Goal: Transaction & Acquisition: Purchase product/service

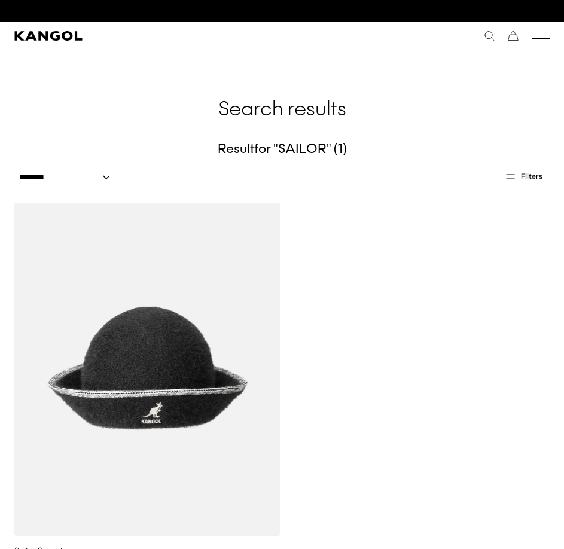
scroll to position [0, 246]
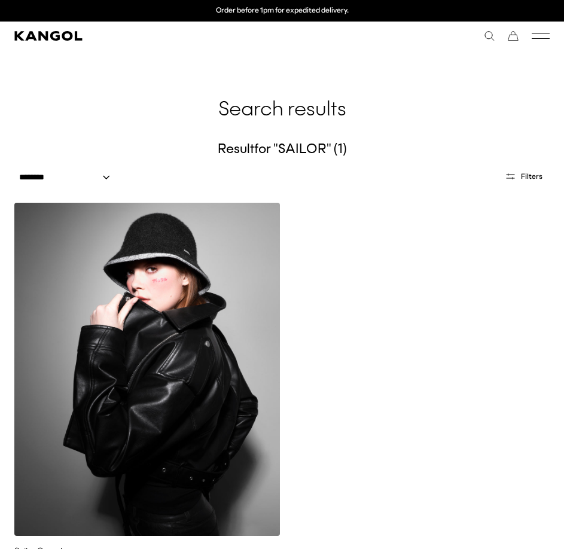
click at [198, 248] on img at bounding box center [146, 369] width 265 height 333
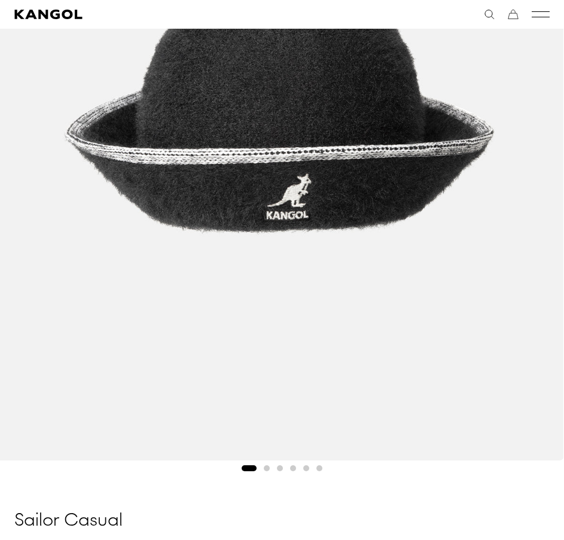
scroll to position [359, 0]
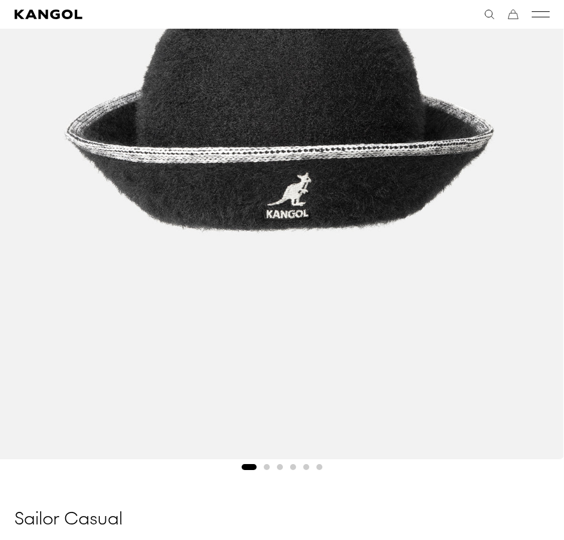
drag, startPoint x: 368, startPoint y: 234, endPoint x: 162, endPoint y: 230, distance: 205.7
click at [194, 230] on img "1 of 6" at bounding box center [278, 102] width 571 height 714
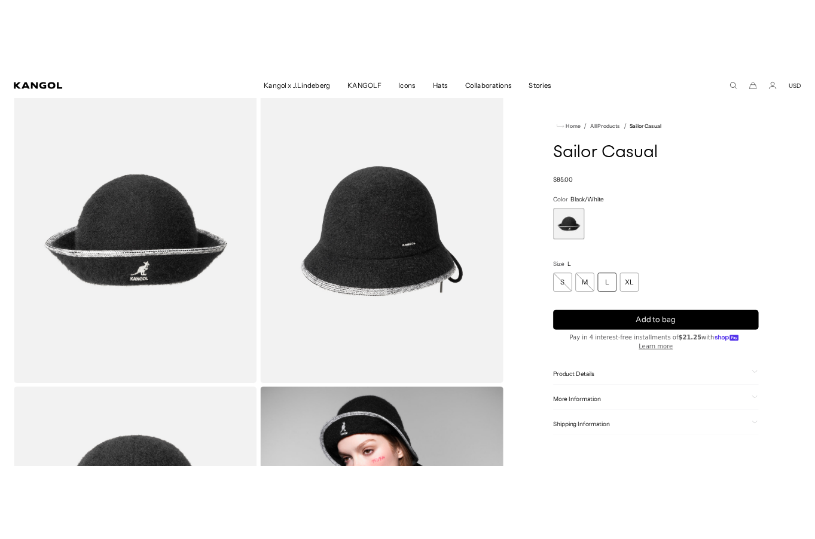
scroll to position [0, 246]
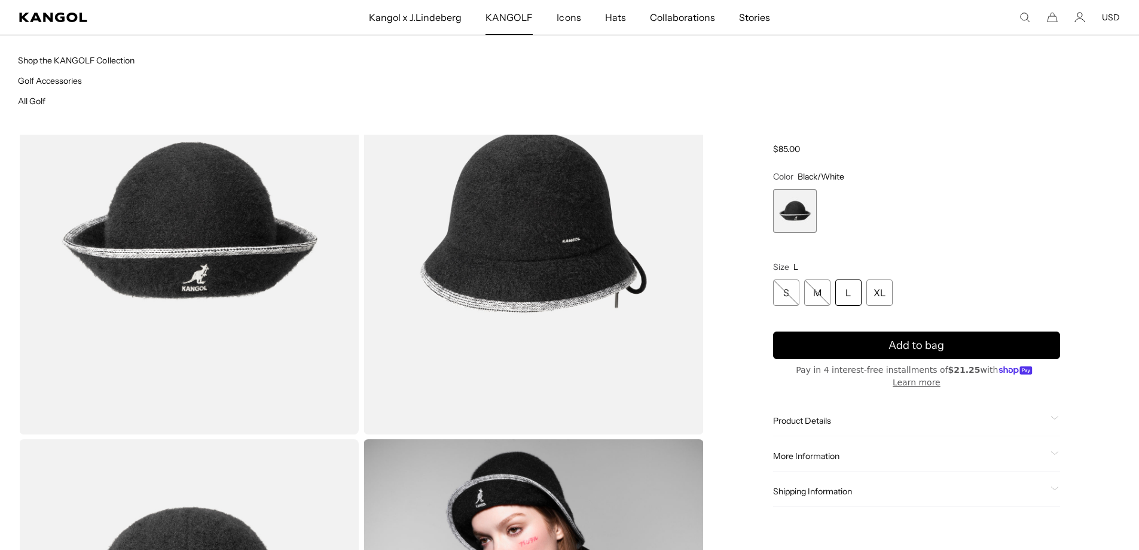
click at [254, 65] on li "Shop the KANGOLF Collection" at bounding box center [294, 59] width 552 height 13
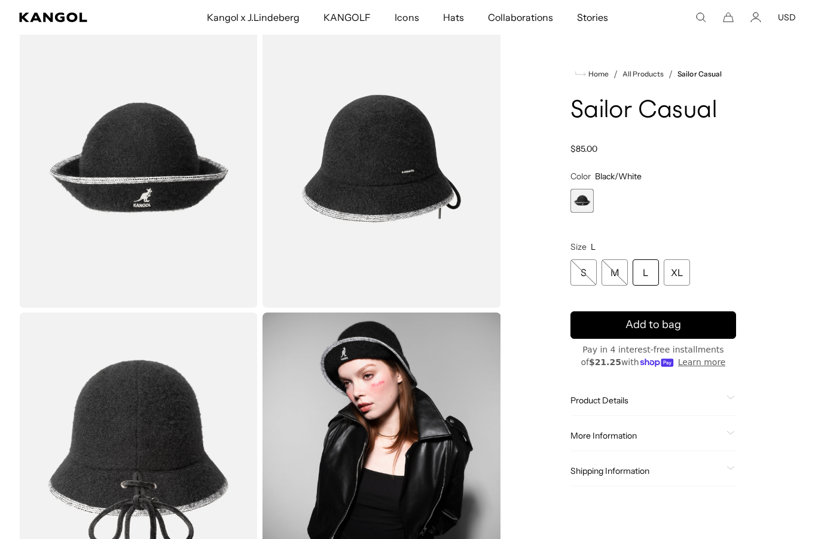
scroll to position [0, 0]
click at [561, 152] on div "Home / All Products / Sailor Casual Sailor Casual Regular price $85.00 Regular …" at bounding box center [653, 462] width 285 height 904
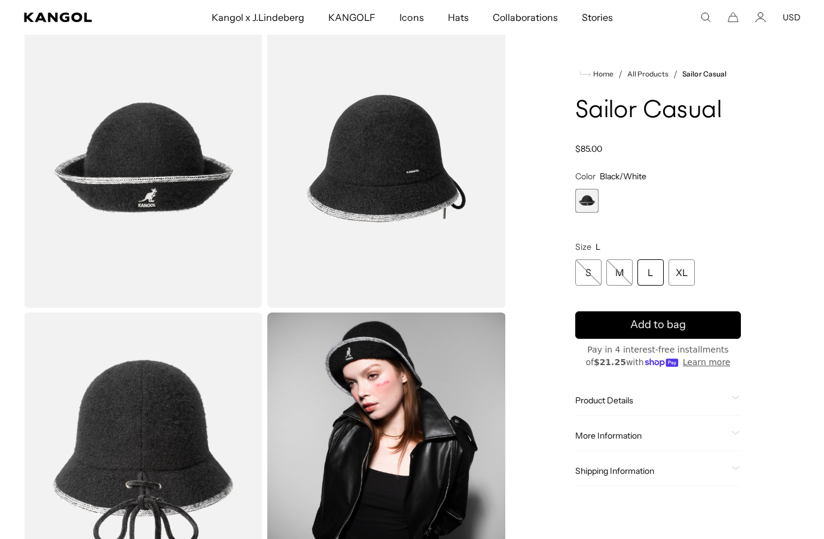
scroll to position [0, 246]
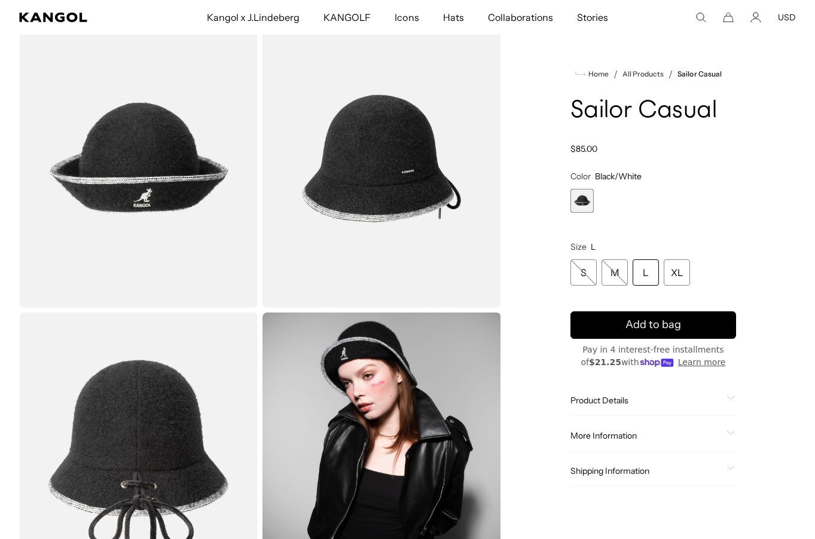
click at [542, 52] on div "Home / All Products / Sailor Casual Sailor Casual Regular price $85.00 Regular …" at bounding box center [653, 462] width 285 height 904
click at [563, 17] on icon "Search here" at bounding box center [700, 17] width 11 height 11
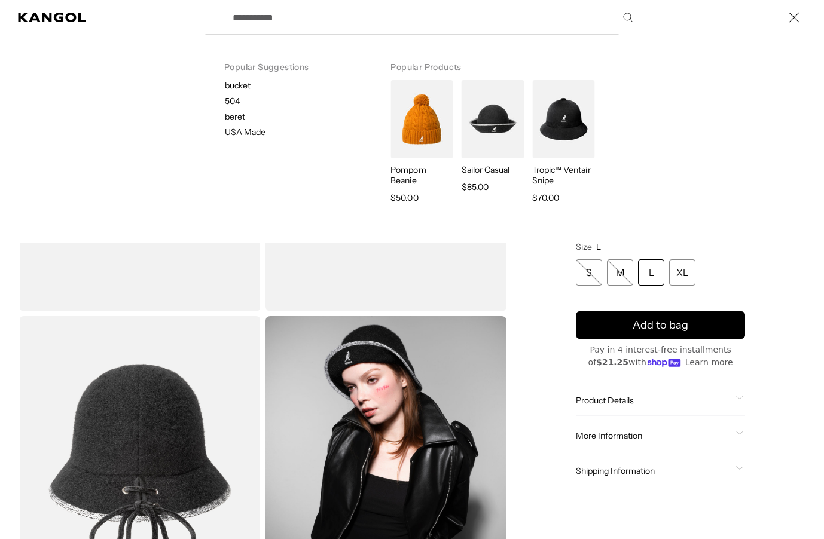
click at [353, 27] on input "Search here" at bounding box center [431, 17] width 413 height 30
type input "*"
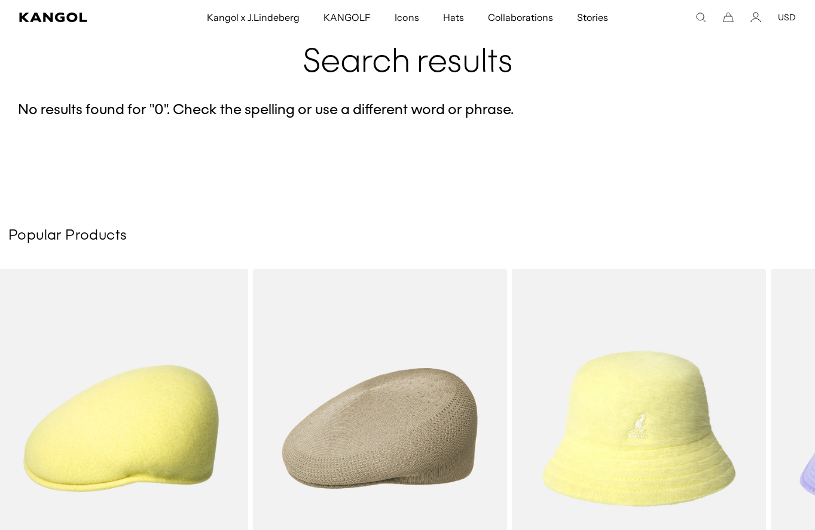
click at [563, 19] on icon "Search here" at bounding box center [700, 17] width 11 height 11
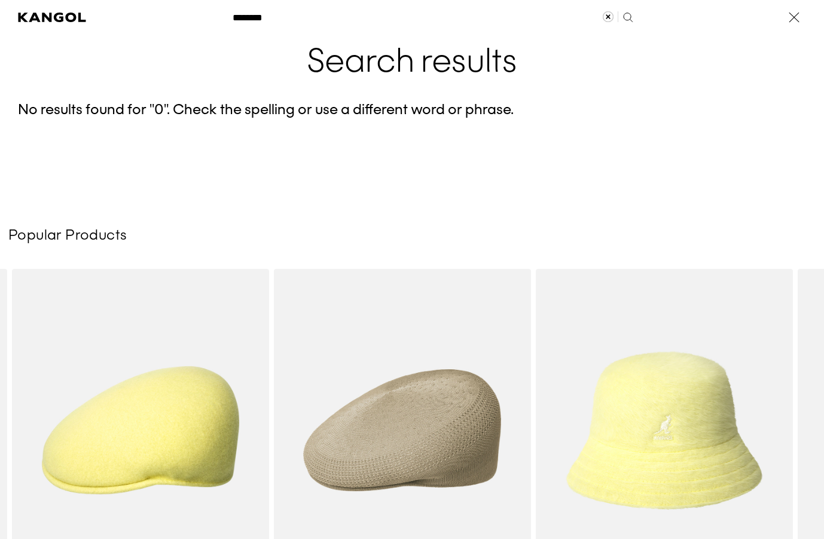
click at [242, 19] on input "********" at bounding box center [431, 17] width 413 height 30
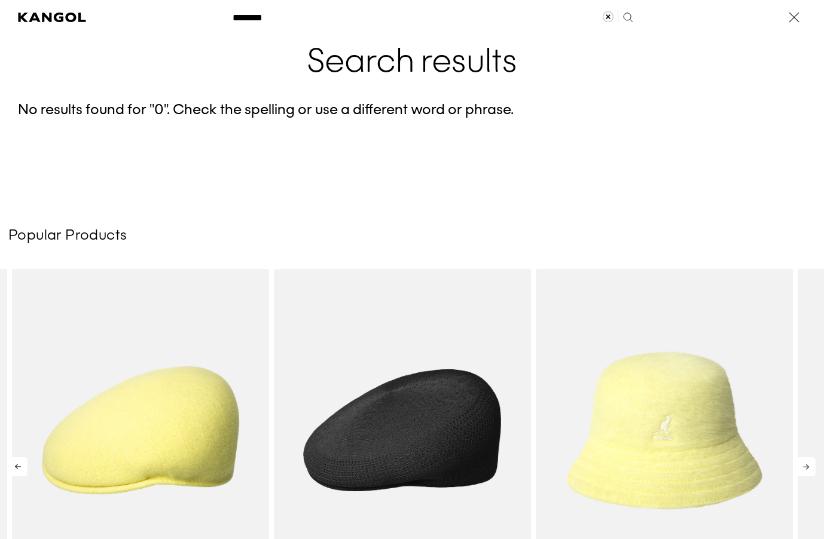
drag, startPoint x: 421, startPoint y: 306, endPoint x: 366, endPoint y: 300, distance: 55.3
click at [0, 17] on div "Search here" at bounding box center [0, 17] width 0 height 0
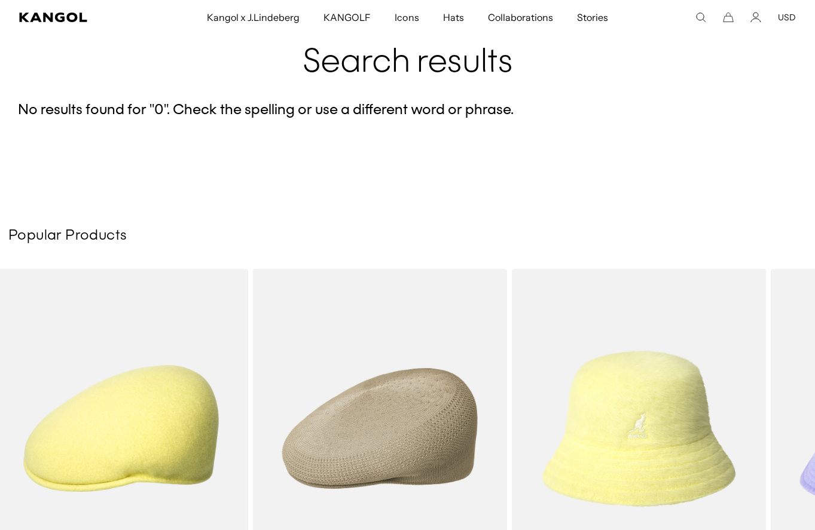
scroll to position [0, 246]
drag, startPoint x: 563, startPoint y: 83, endPoint x: 728, endPoint y: 12, distance: 180.0
click at [563, 83] on div "Search results No results found for " 0 ". Check the spelling or use a differen…" at bounding box center [407, 319] width 815 height 646
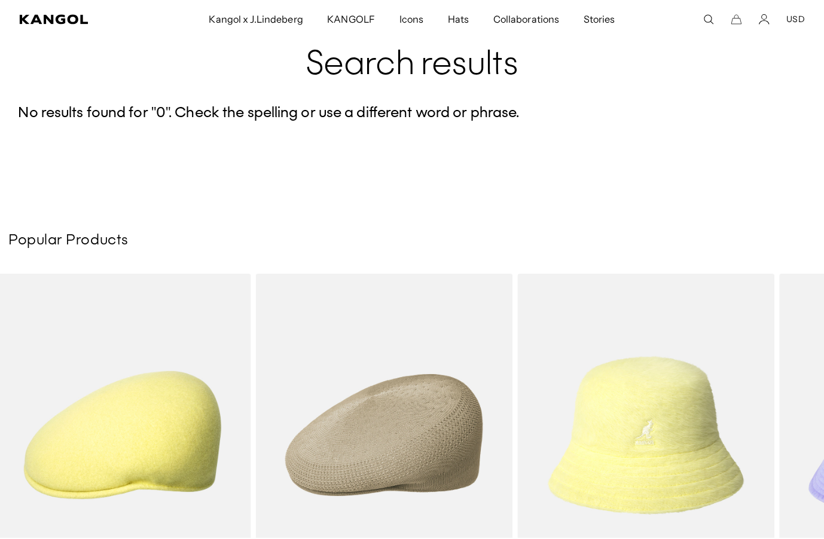
scroll to position [0, 0]
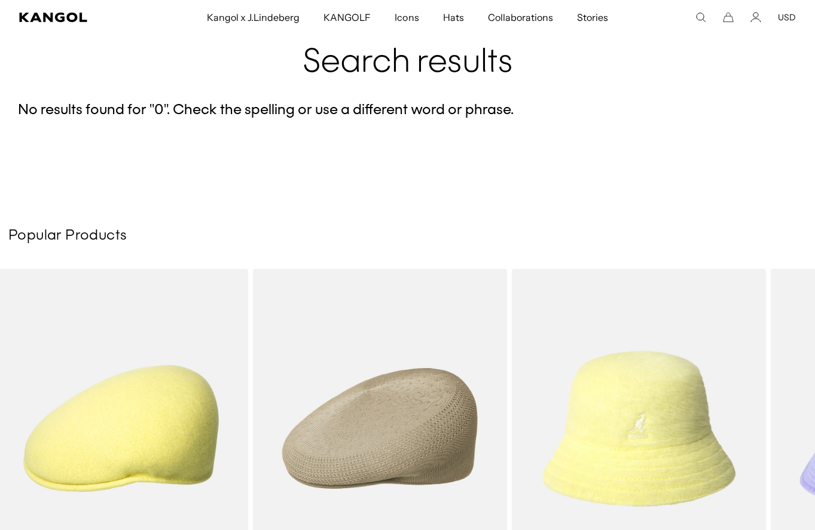
click at [563, 18] on icon "Search here" at bounding box center [700, 17] width 11 height 11
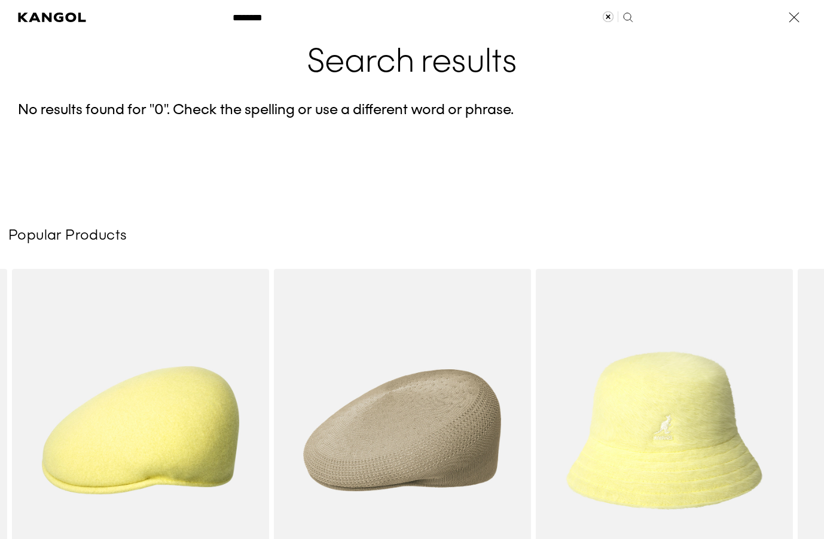
click at [279, 18] on input "********" at bounding box center [431, 17] width 413 height 30
drag, startPoint x: 269, startPoint y: 15, endPoint x: 184, endPoint y: 15, distance: 84.9
click at [208, 15] on div "******** Popular Suggestions bucket 504 beret USA Made Popular Products Pompom …" at bounding box center [412, 17] width 824 height 35
click at [410, 19] on input "********" at bounding box center [431, 17] width 413 height 30
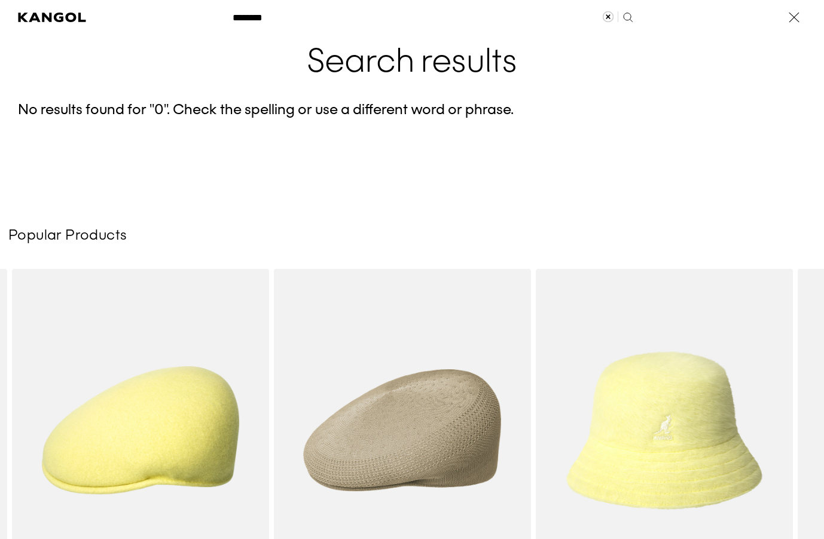
click at [410, 19] on input "********" at bounding box center [431, 17] width 413 height 30
click at [276, 26] on input "********" at bounding box center [431, 17] width 413 height 30
click at [245, 12] on label "Search here" at bounding box center [267, 12] width 54 height 0
click at [245, 17] on input "********" at bounding box center [431, 17] width 413 height 30
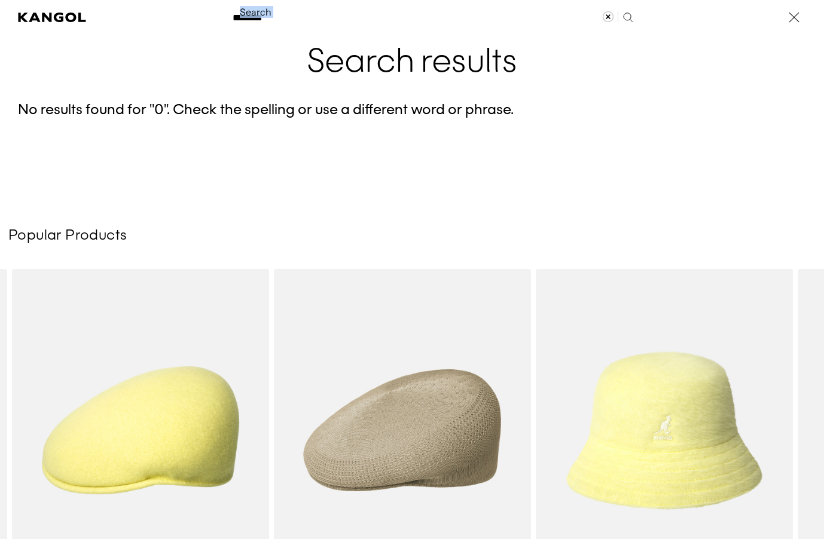
click at [245, 12] on label "Search here" at bounding box center [267, 12] width 54 height 0
click at [245, 17] on input "********" at bounding box center [431, 17] width 413 height 30
click at [245, 12] on label "Search here" at bounding box center [267, 12] width 54 height 0
click at [245, 17] on input "********" at bounding box center [431, 17] width 413 height 30
click at [313, 12] on input "********" at bounding box center [431, 17] width 413 height 30
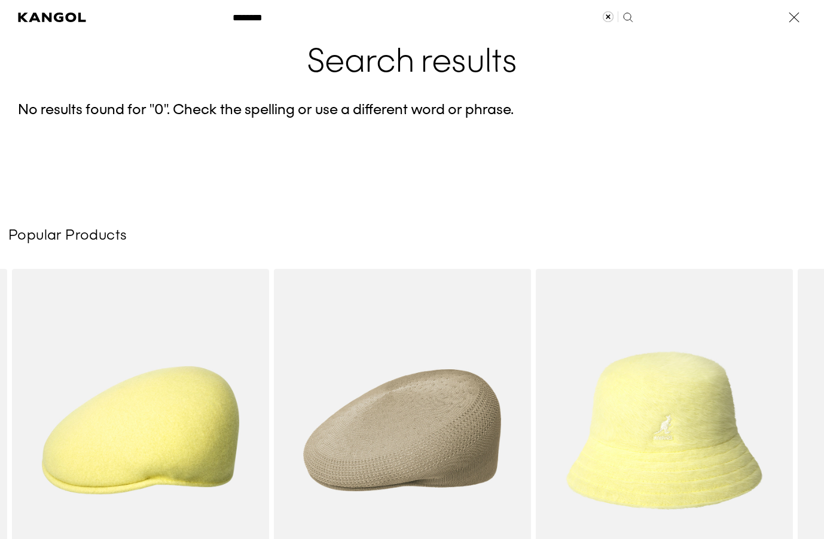
scroll to position [0, 246]
type input "*"
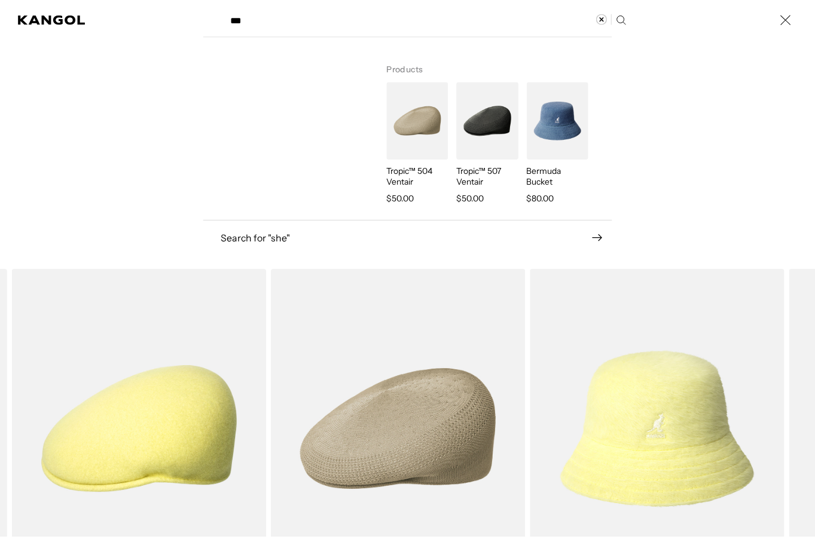
scroll to position [0, 0]
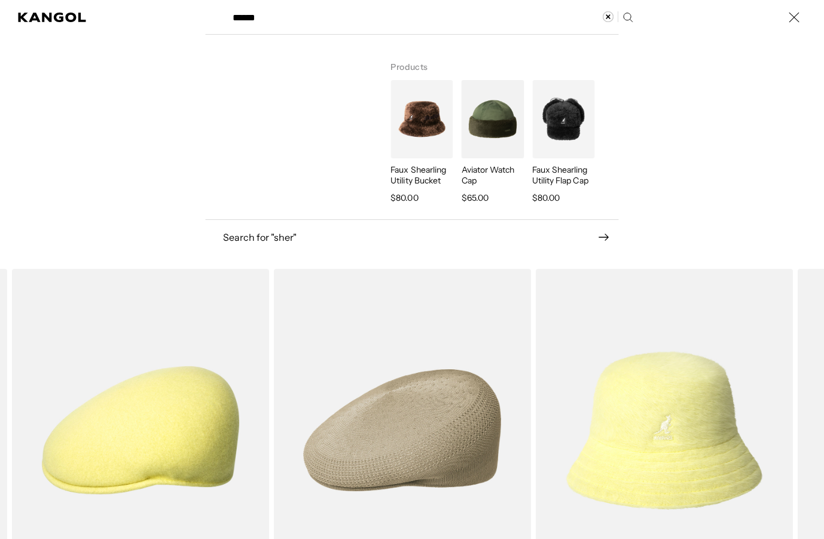
type input "******"
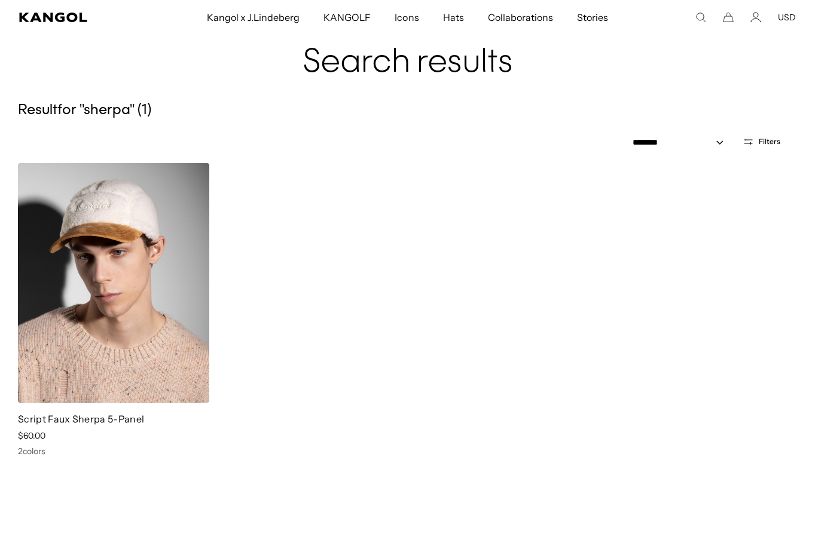
click at [42, 351] on img at bounding box center [113, 283] width 191 height 240
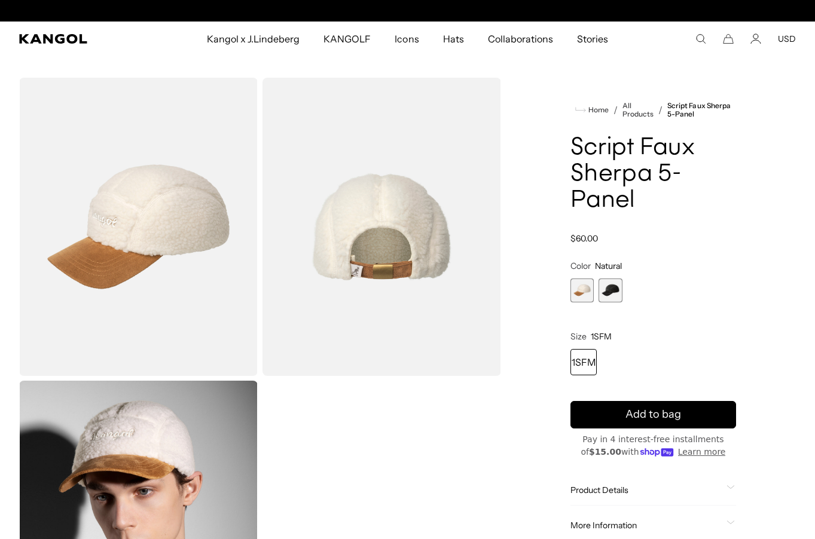
scroll to position [0, 246]
click at [549, 86] on div "Home / All Products / Script Faux Sherpa 5-Panel Script Faux Sherpa 5-Panel Reg…" at bounding box center [653, 378] width 285 height 601
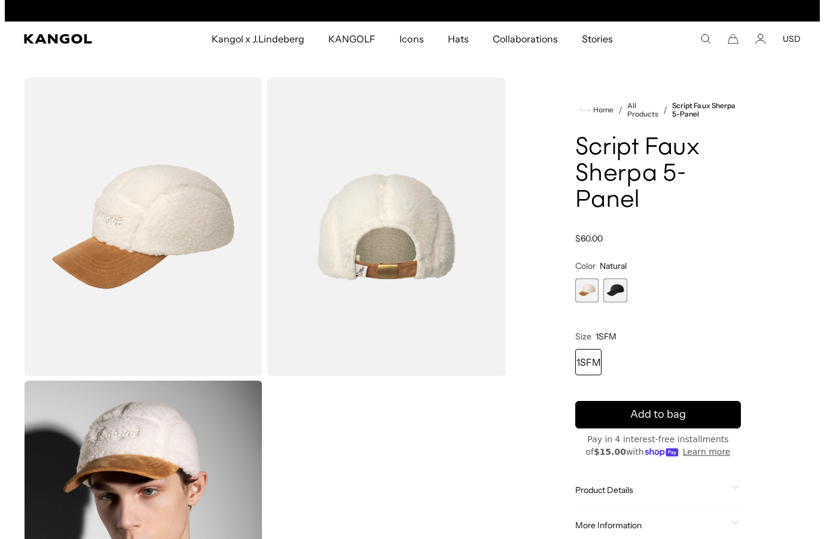
scroll to position [0, 0]
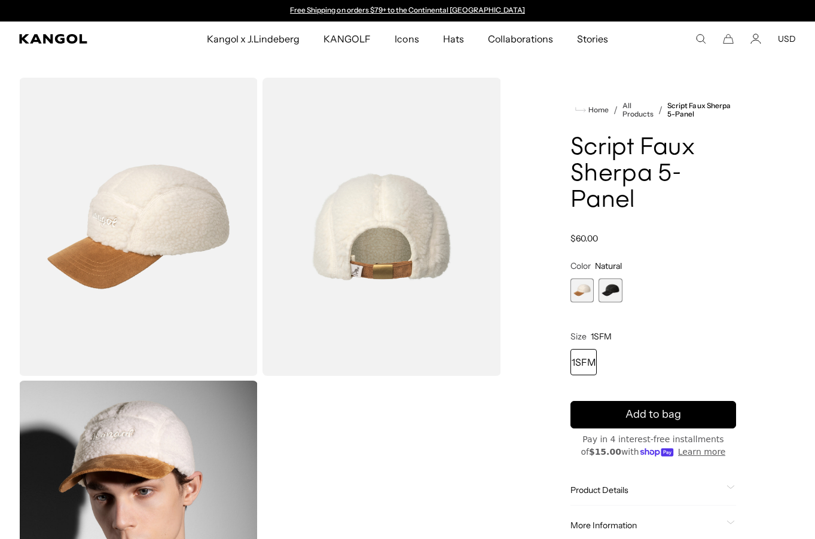
drag, startPoint x: 697, startPoint y: 37, endPoint x: 687, endPoint y: 39, distance: 10.4
click at [697, 37] on use "Search here" at bounding box center [701, 39] width 9 height 9
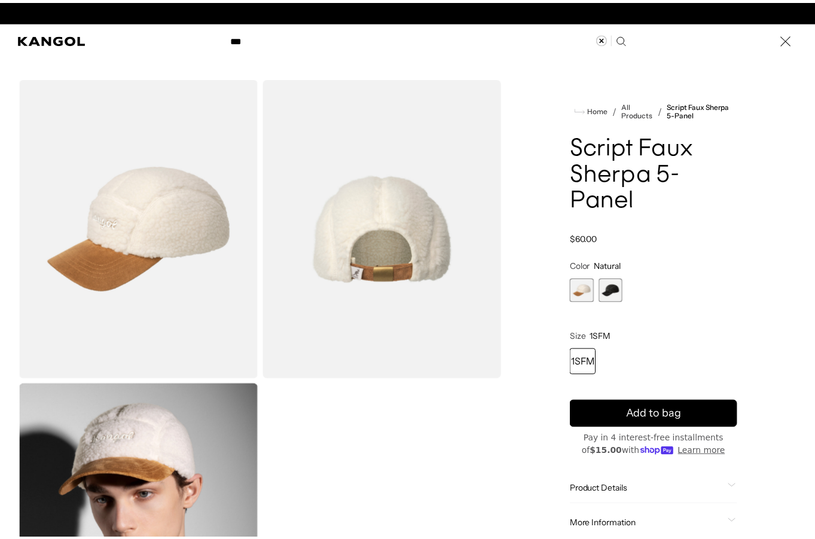
scroll to position [0, 246]
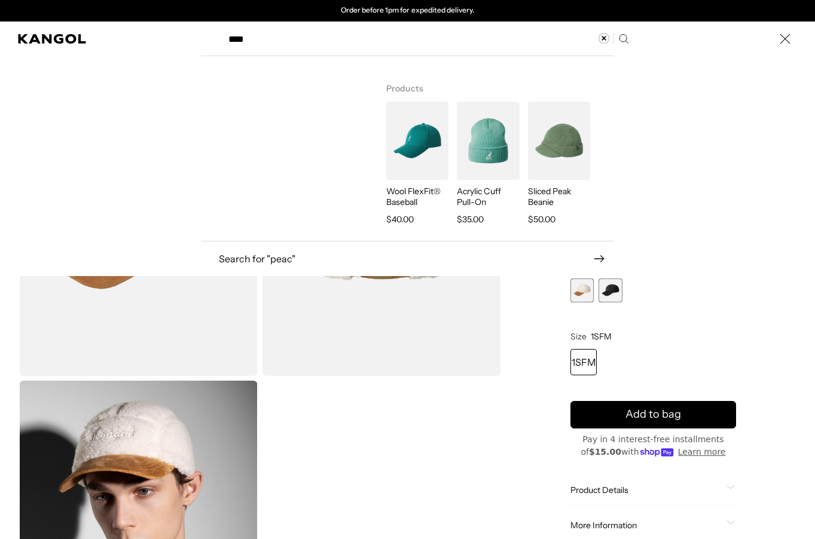
type input "****"
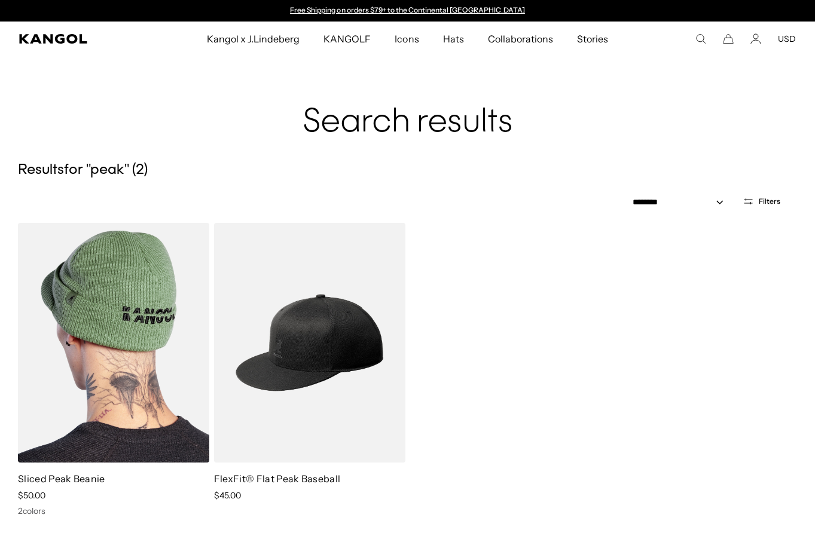
click at [152, 408] on img at bounding box center [113, 343] width 191 height 240
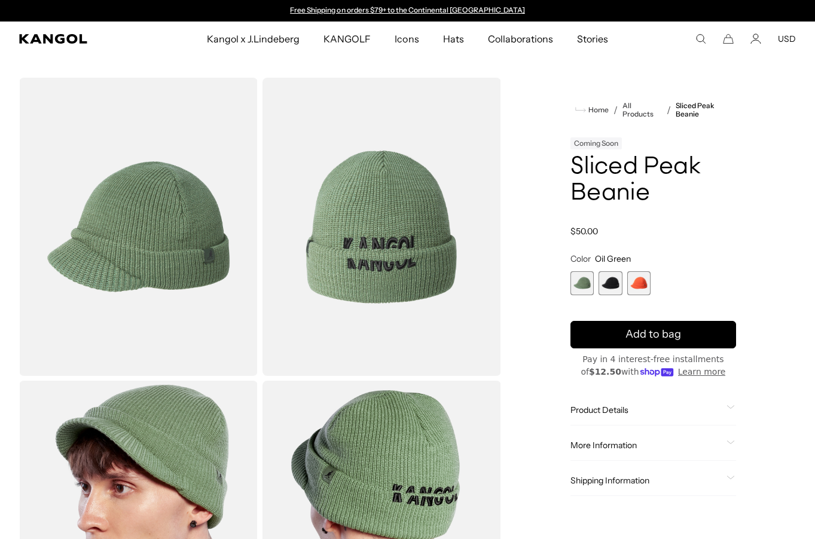
click at [636, 286] on span "3 of 3" at bounding box center [639, 283] width 24 height 24
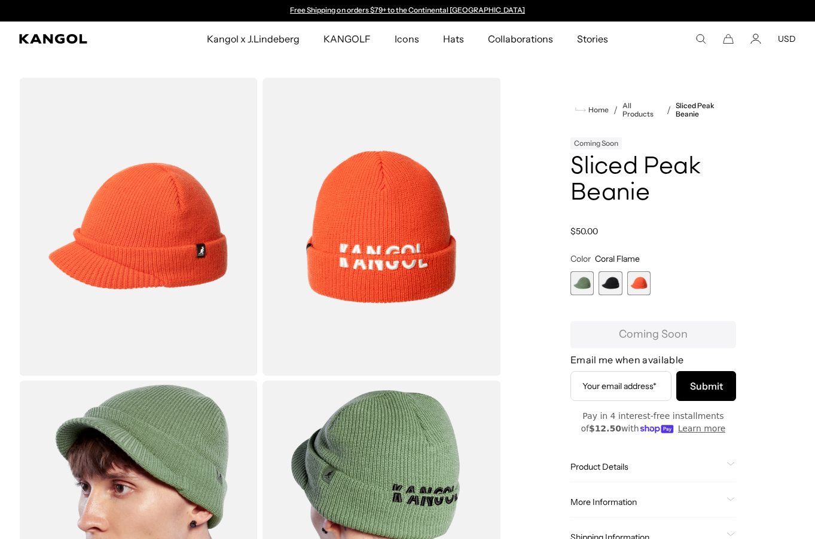
click at [697, 36] on icon "Search here" at bounding box center [700, 38] width 11 height 11
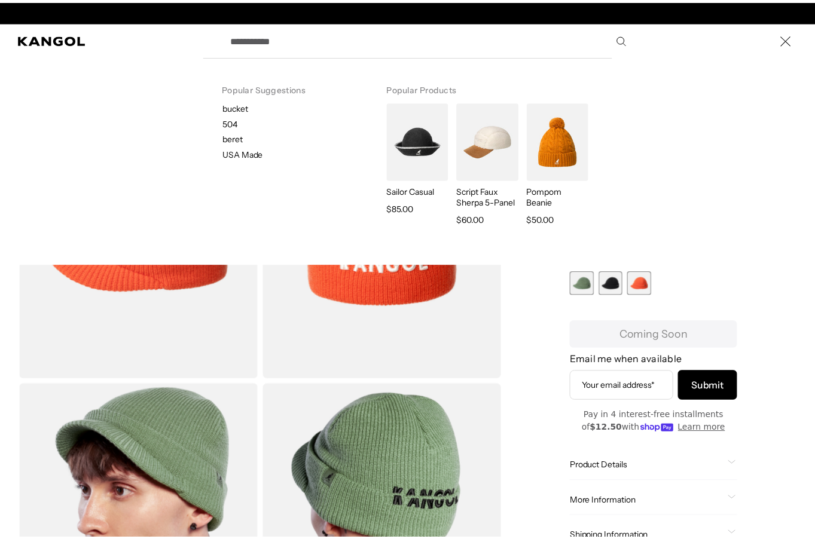
scroll to position [0, 246]
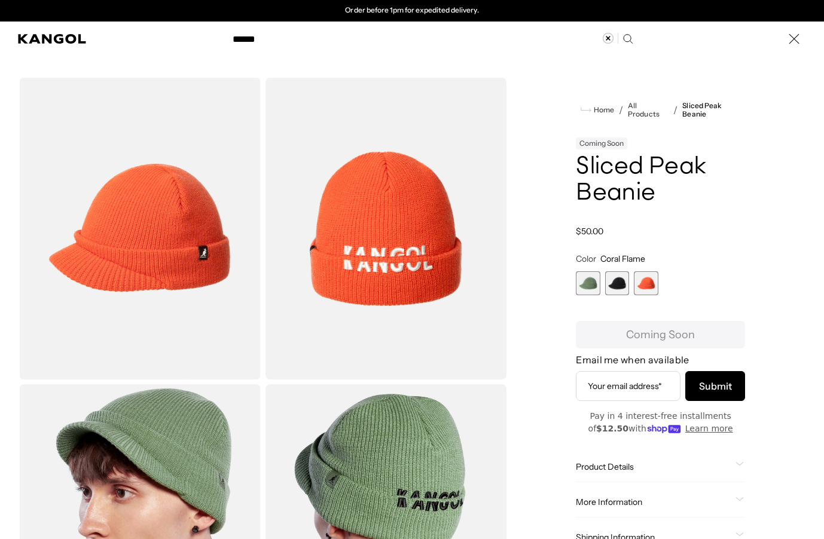
type input "******"
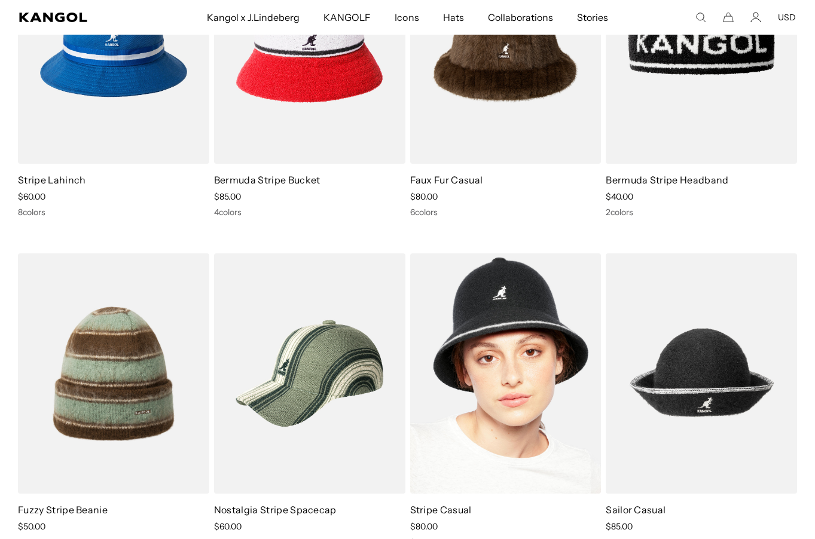
click at [511, 341] on img at bounding box center [505, 374] width 191 height 240
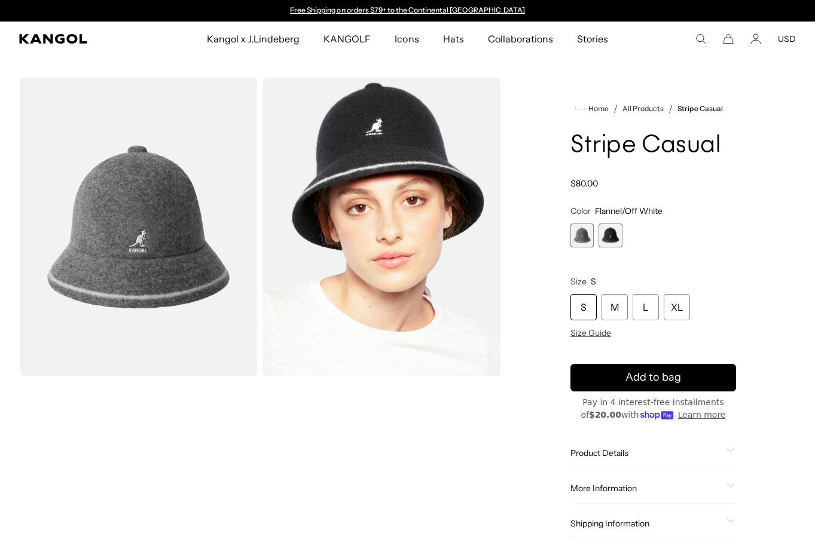
click at [611, 237] on span "2 of 2" at bounding box center [611, 236] width 24 height 24
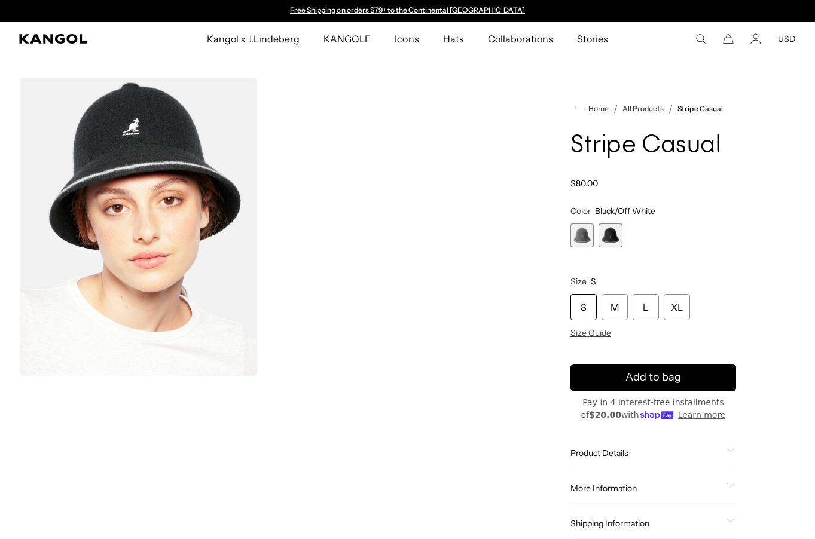
click at [611, 237] on span "2 of 2" at bounding box center [611, 236] width 24 height 24
click at [659, 232] on div "Flannel/Off White Variant sold out or unavailable Black/Off White Variant sold …" at bounding box center [653, 236] width 166 height 24
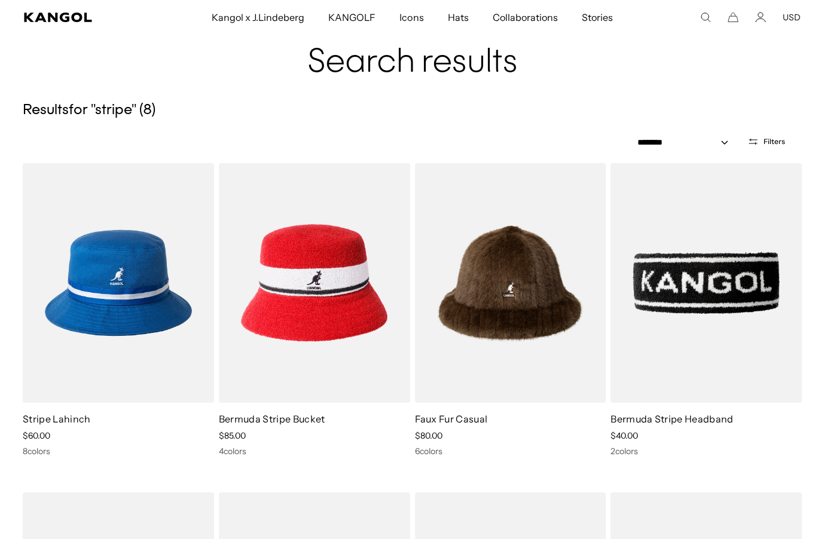
scroll to position [0, 246]
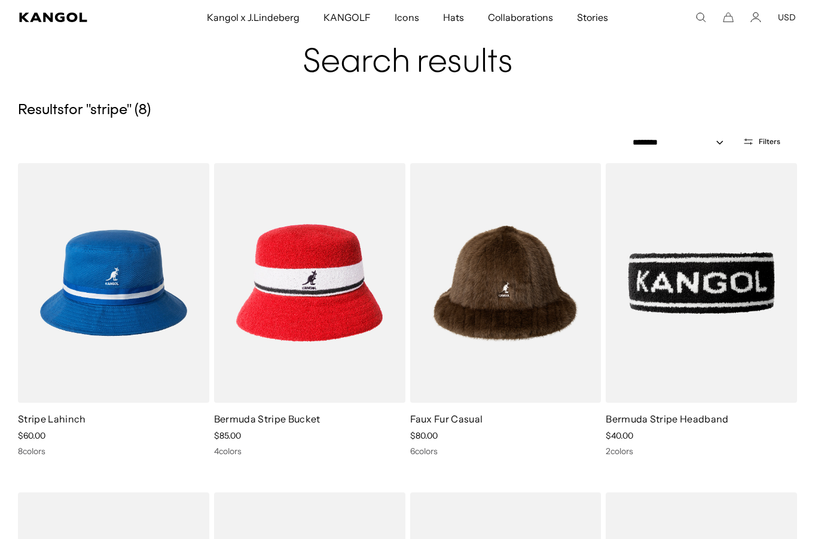
click at [657, 12] on ul "Kangol x J.Lindeberg Kangol x J.Lindeberg Men's Shop All Headwear Tops Outerwea…" at bounding box center [407, 17] width 542 height 35
click at [698, 14] on use "Search here" at bounding box center [701, 17] width 9 height 9
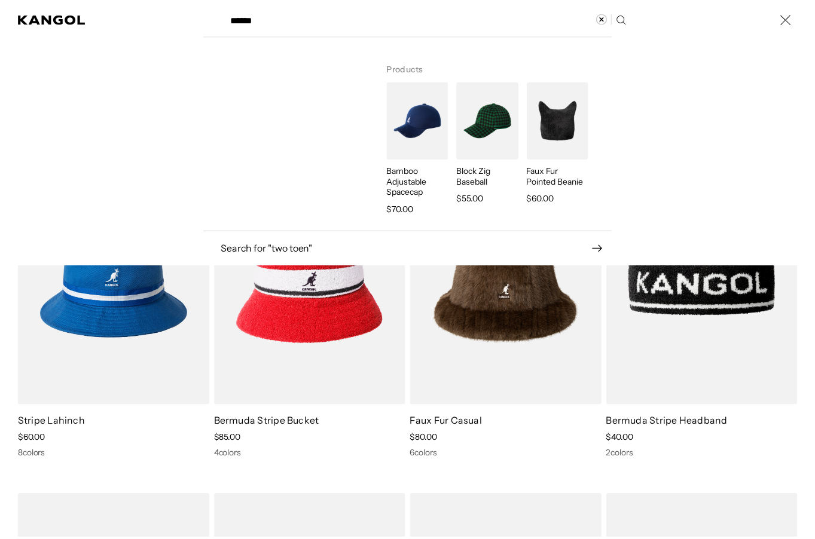
scroll to position [0, 0]
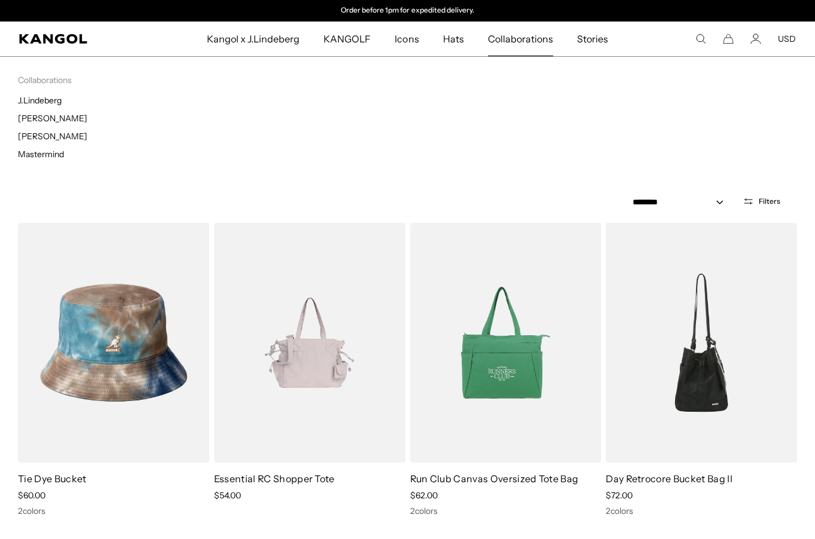
drag, startPoint x: 587, startPoint y: 97, endPoint x: 600, endPoint y: 94, distance: 13.6
click at [587, 97] on div "Collaborations Collaborations J.Lindeberg Tadanori Yokoo Tristan Eaton Mastermi…" at bounding box center [407, 121] width 815 height 131
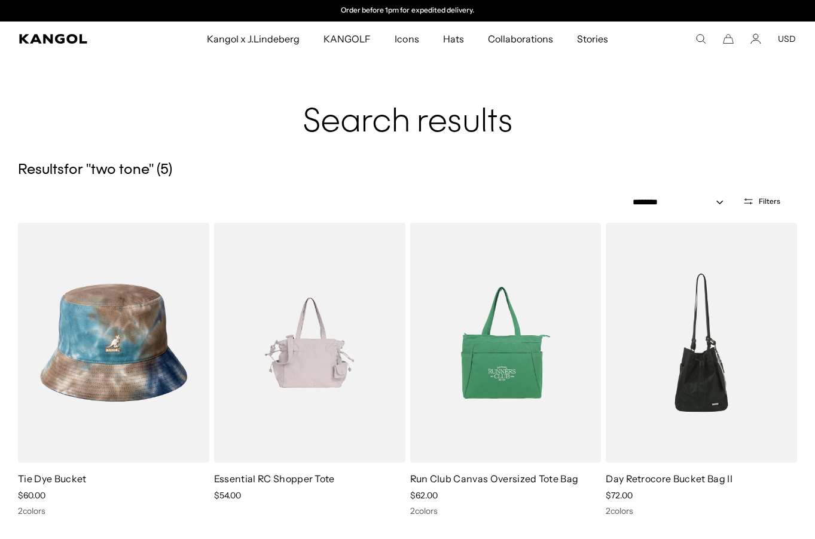
click at [698, 44] on icon "Search here" at bounding box center [700, 38] width 11 height 11
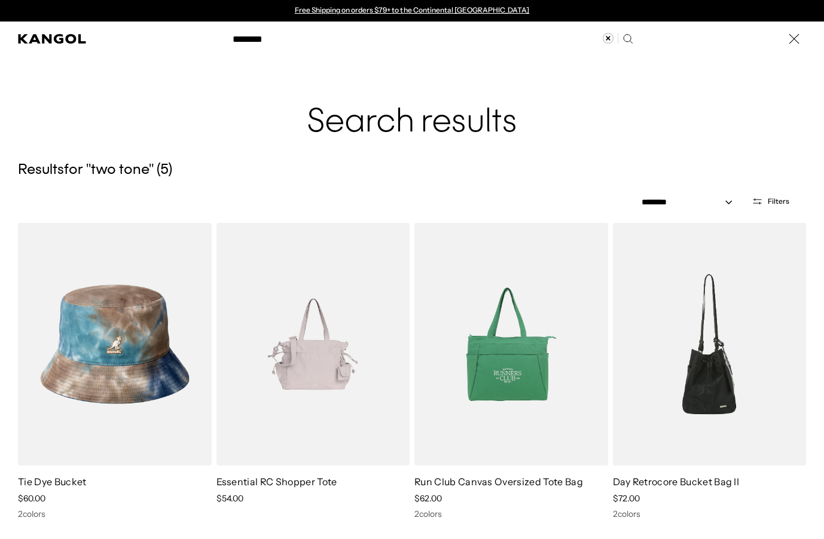
click at [271, 39] on input "********" at bounding box center [431, 39] width 413 height 30
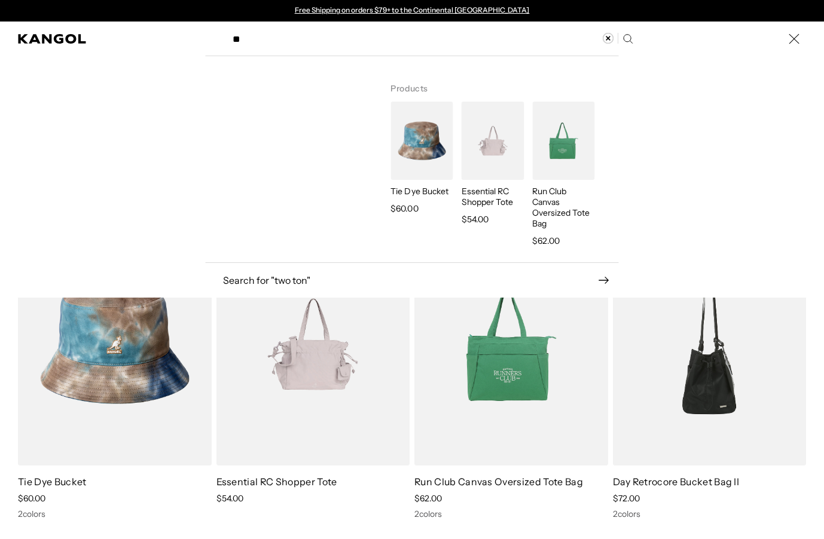
type input "*"
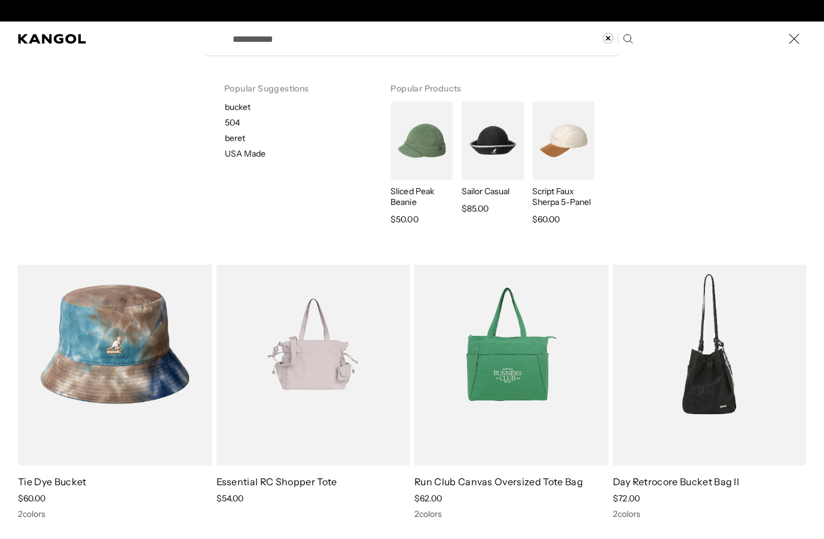
scroll to position [0, 246]
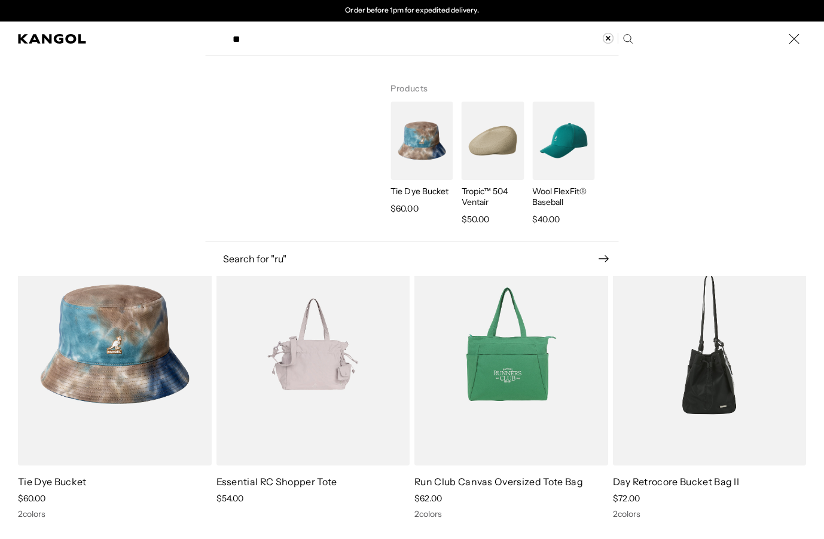
type input "*"
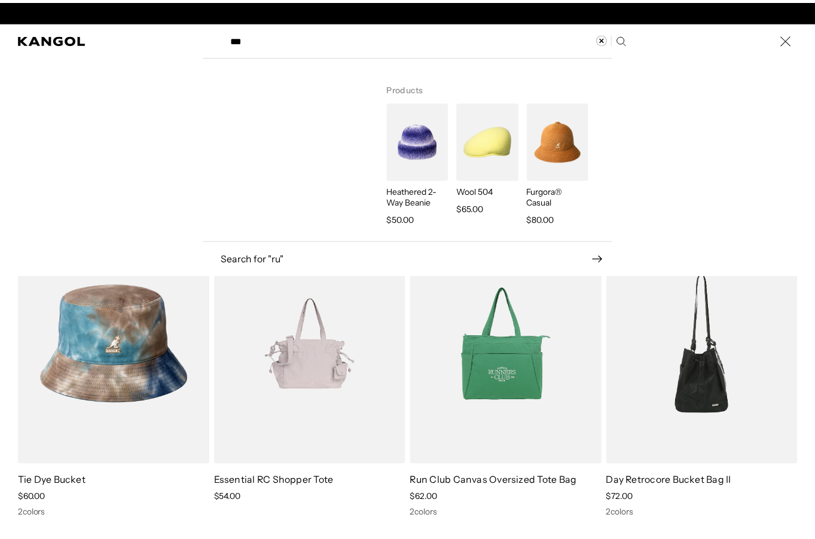
scroll to position [0, 0]
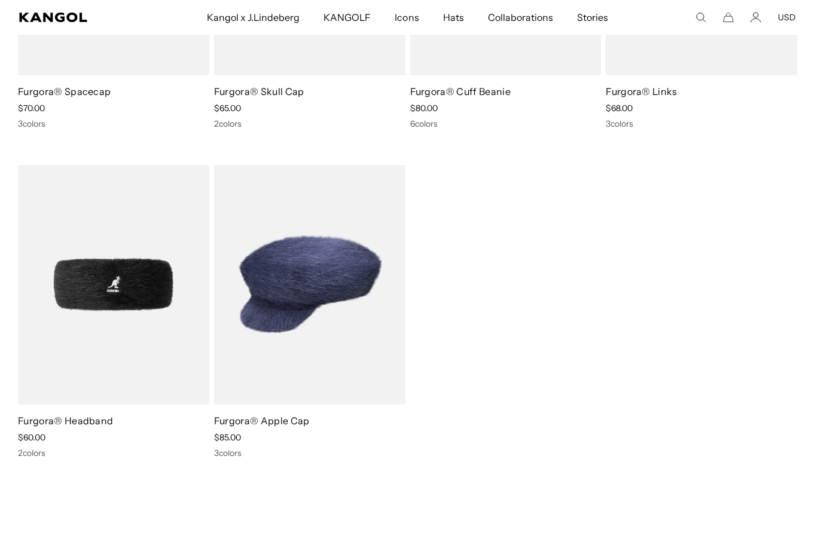
scroll to position [0, 246]
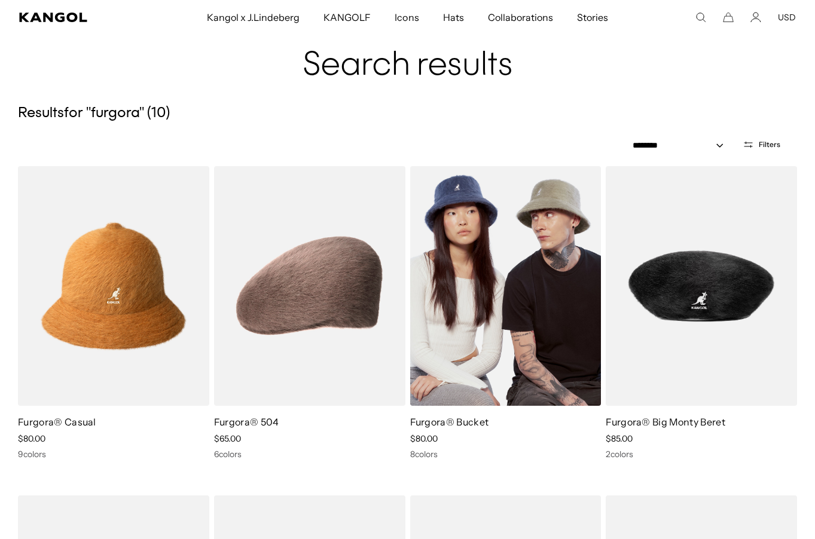
scroll to position [0, 0]
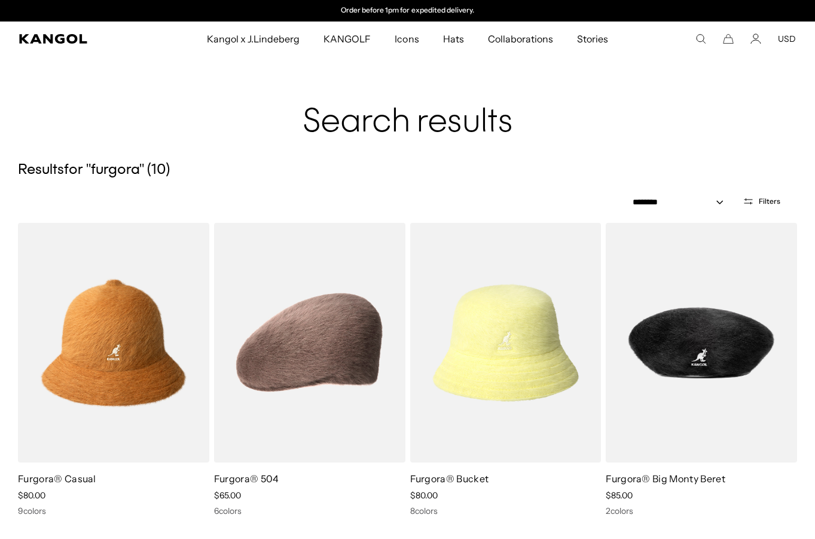
click at [707, 36] on div "******* Popular Suggestions bucket 504 beret USA Made Popular Products Sliced P…" at bounding box center [737, 38] width 117 height 11
click at [701, 37] on icon "Search here" at bounding box center [700, 38] width 11 height 11
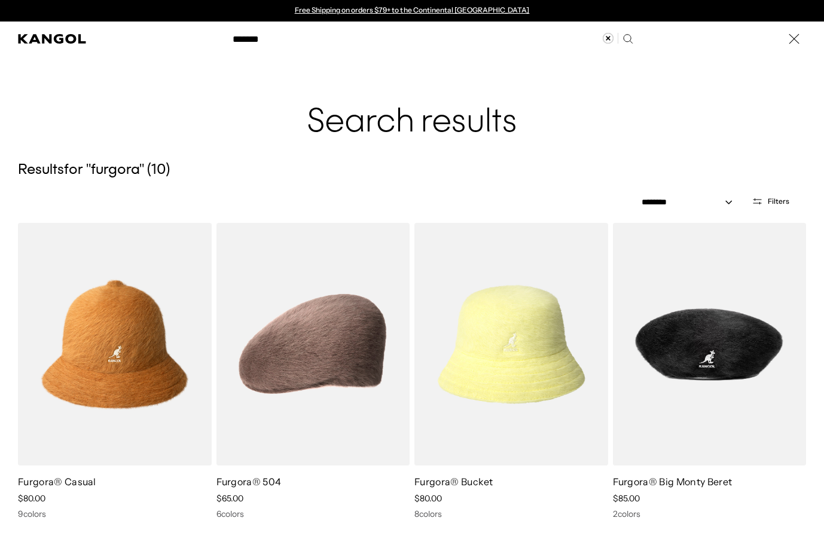
click at [397, 45] on input "*******" at bounding box center [431, 39] width 413 height 30
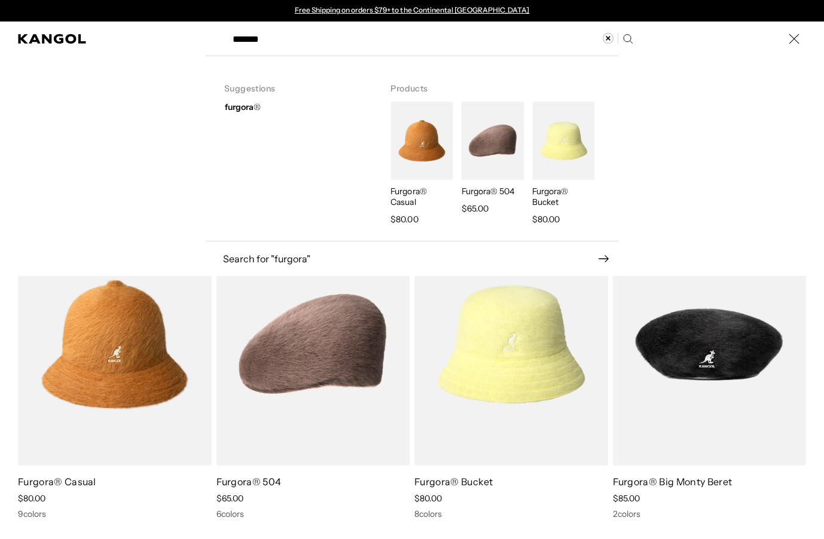
click at [250, 33] on label "Search here" at bounding box center [267, 33] width 54 height 0
click at [250, 38] on input "*******" at bounding box center [431, 39] width 413 height 30
click at [248, 33] on label "Search here" at bounding box center [267, 33] width 54 height 0
click at [248, 38] on input "*******" at bounding box center [431, 39] width 413 height 30
click at [248, 33] on label "Search here" at bounding box center [267, 33] width 54 height 0
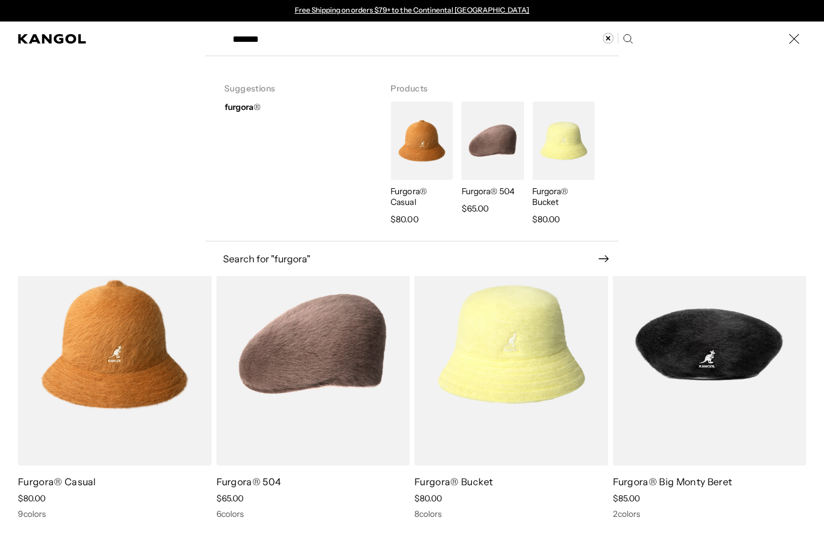
click at [248, 38] on input "*******" at bounding box center [431, 39] width 413 height 30
click at [248, 33] on label "Search here" at bounding box center [267, 33] width 54 height 0
click at [248, 39] on input "*******" at bounding box center [431, 39] width 413 height 30
click at [296, 39] on input "*******" at bounding box center [431, 39] width 413 height 30
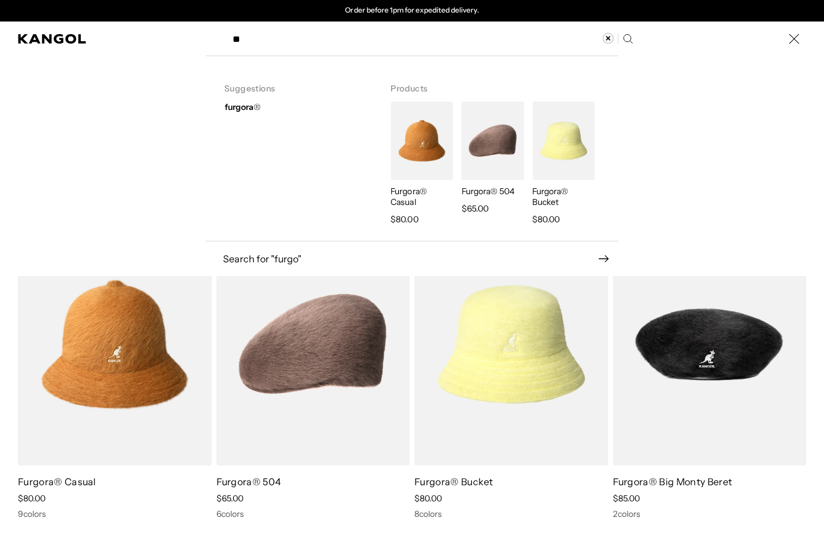
type input "*"
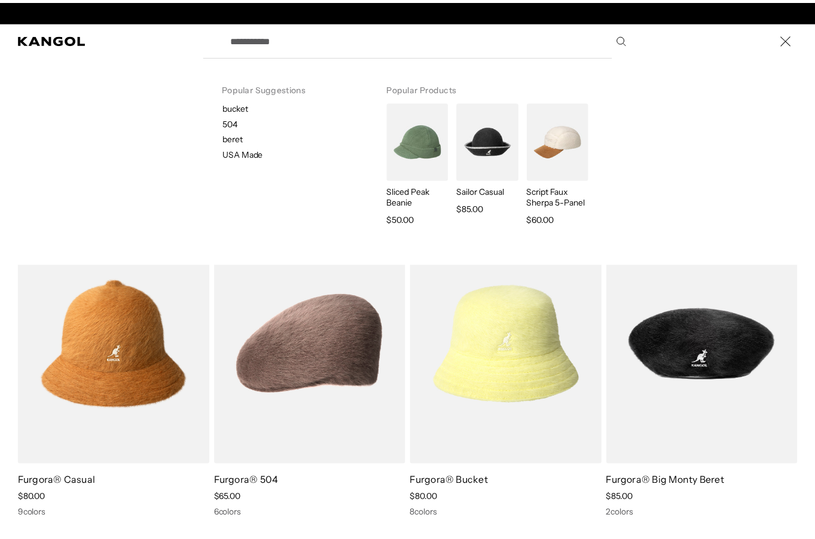
scroll to position [0, 0]
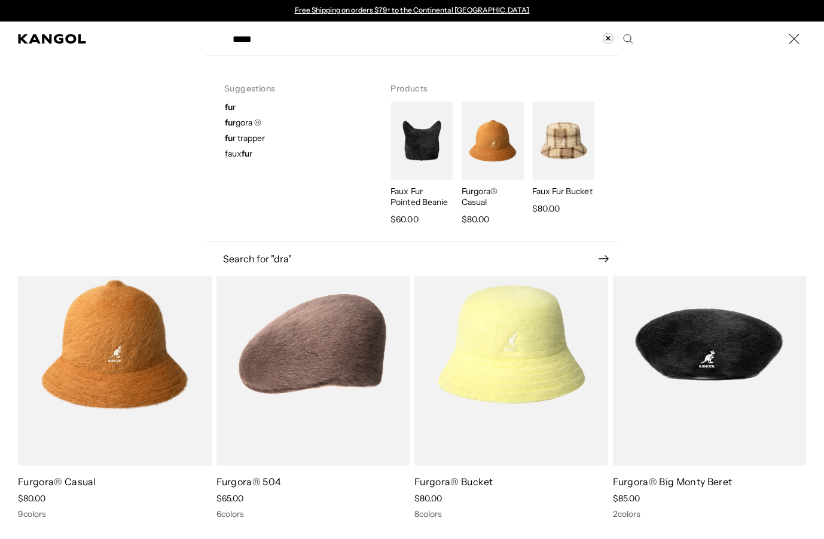
type input "*****"
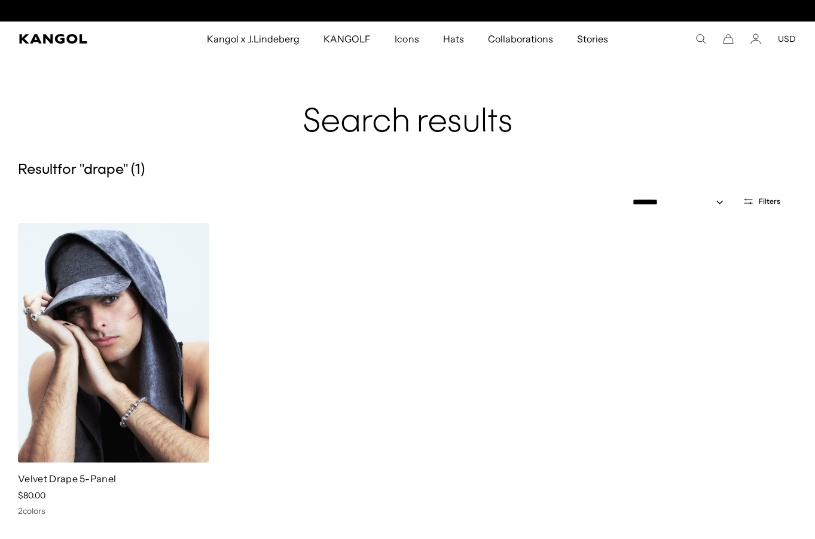
click at [118, 377] on img at bounding box center [113, 343] width 191 height 240
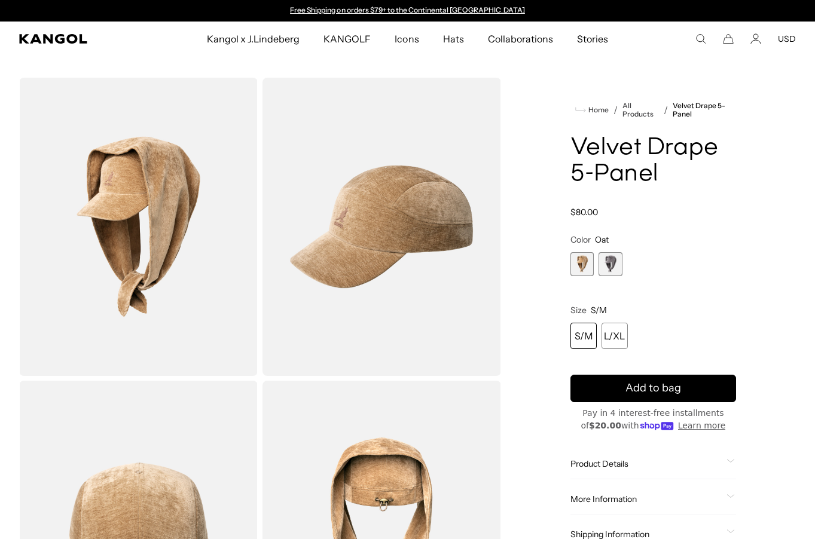
scroll to position [120, 0]
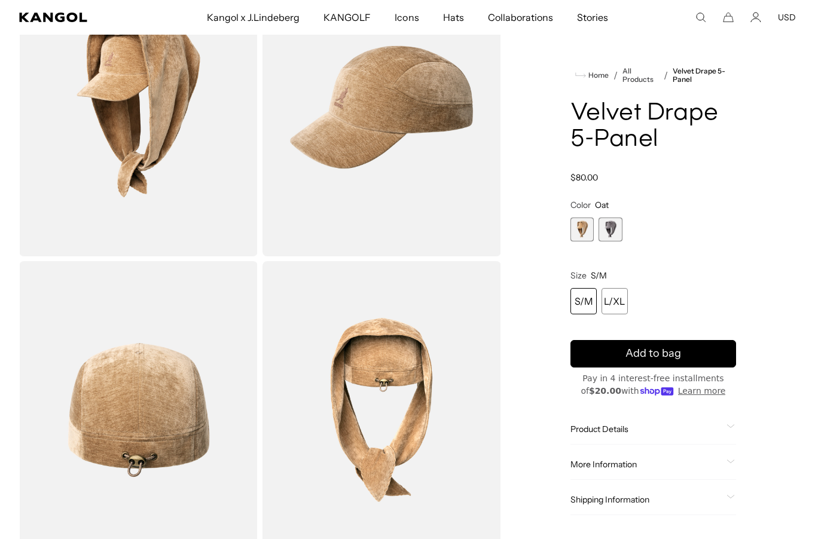
click at [599, 228] on span "2 of 2" at bounding box center [611, 230] width 24 height 24
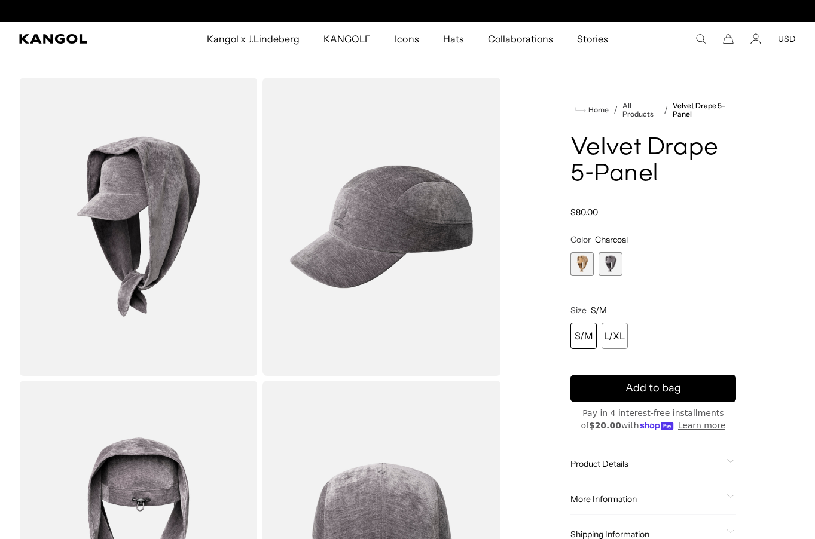
scroll to position [0, 246]
drag, startPoint x: 535, startPoint y: 129, endPoint x: 562, endPoint y: 140, distance: 29.2
click at [536, 129] on div "Home / All Products / Velvet Drape 5-Panel Velvet Drape 5-Panel Regular price $…" at bounding box center [653, 530] width 285 height 904
click at [351, 271] on img "Gallery Viewer" at bounding box center [382, 227] width 239 height 298
click at [582, 127] on product-info "Home / All Products / Velvet Drape 5-Panel Velvet Drape 5-Panel Regular price $…" at bounding box center [653, 326] width 166 height 448
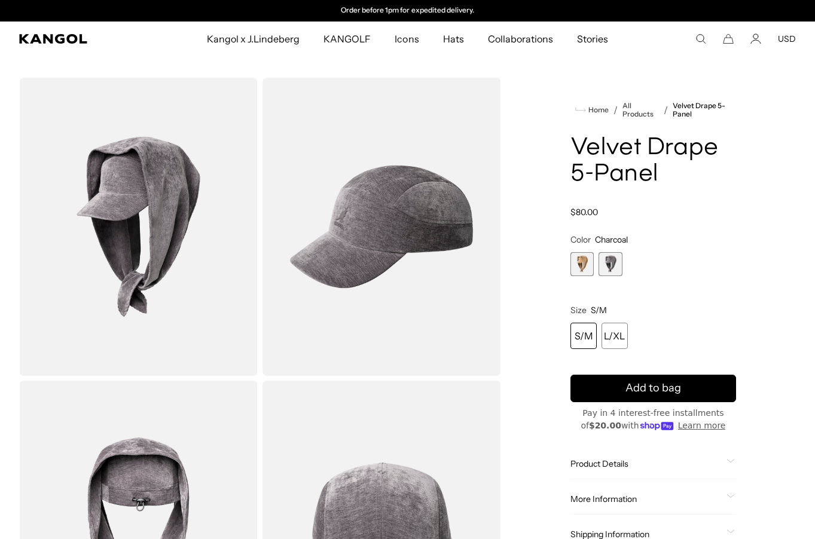
click at [703, 36] on icon "Search here" at bounding box center [700, 38] width 11 height 11
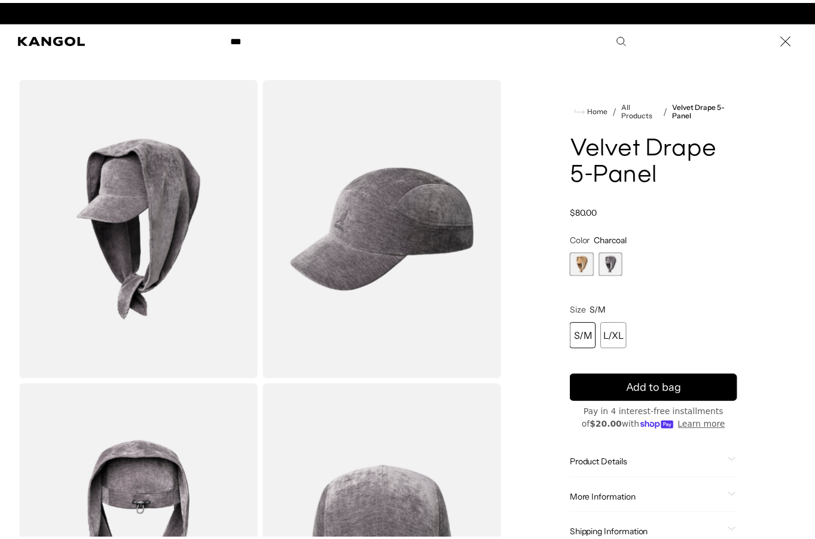
scroll to position [0, 0]
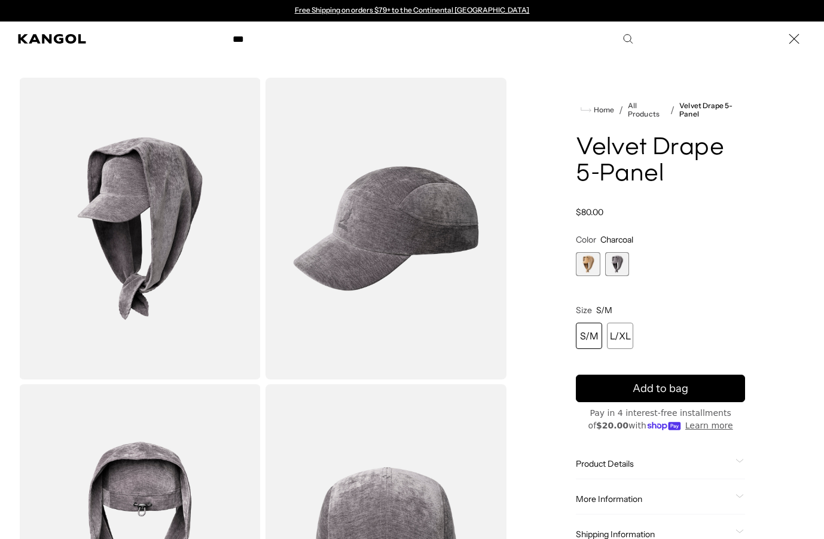
type input "***"
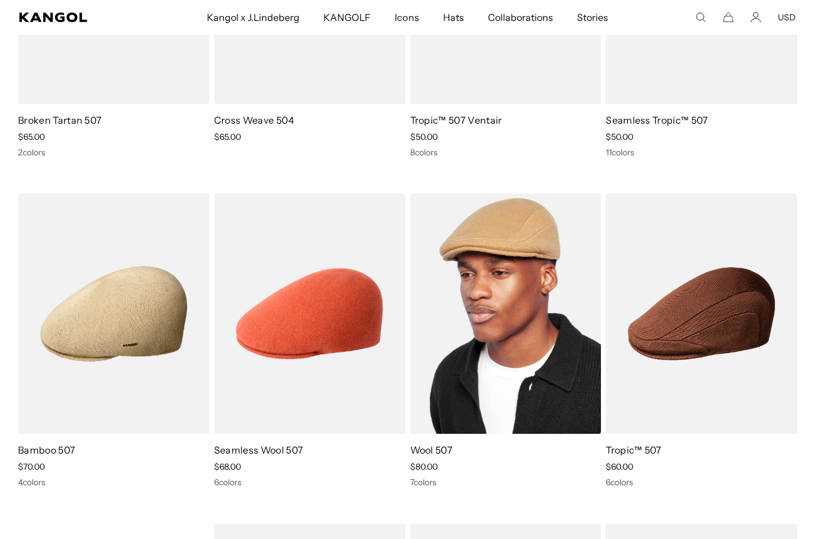
click at [509, 347] on img at bounding box center [505, 314] width 191 height 240
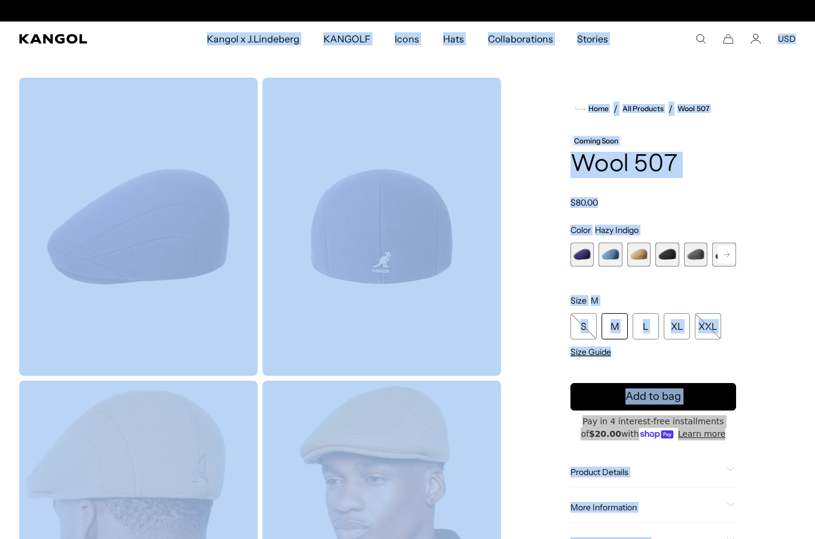
scroll to position [0, 246]
click at [313, 170] on img "Gallery Viewer" at bounding box center [382, 227] width 239 height 298
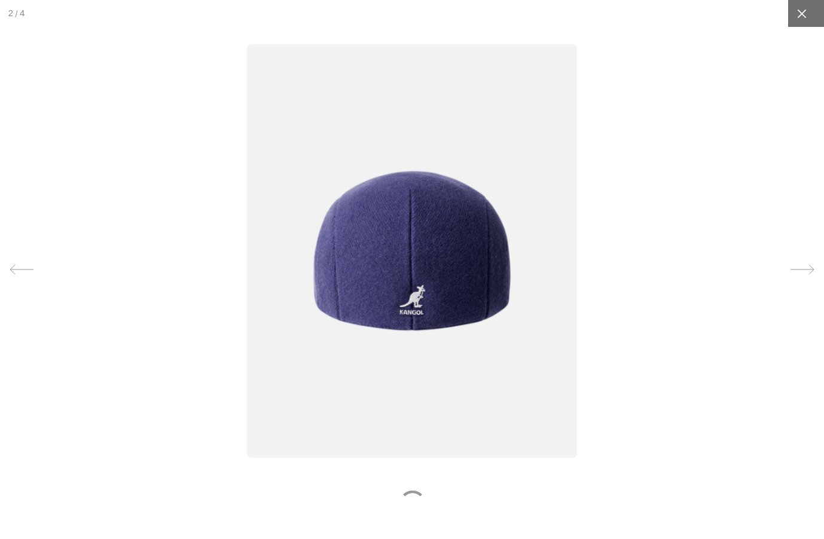
click at [796, 13] on icon at bounding box center [802, 14] width 12 height 12
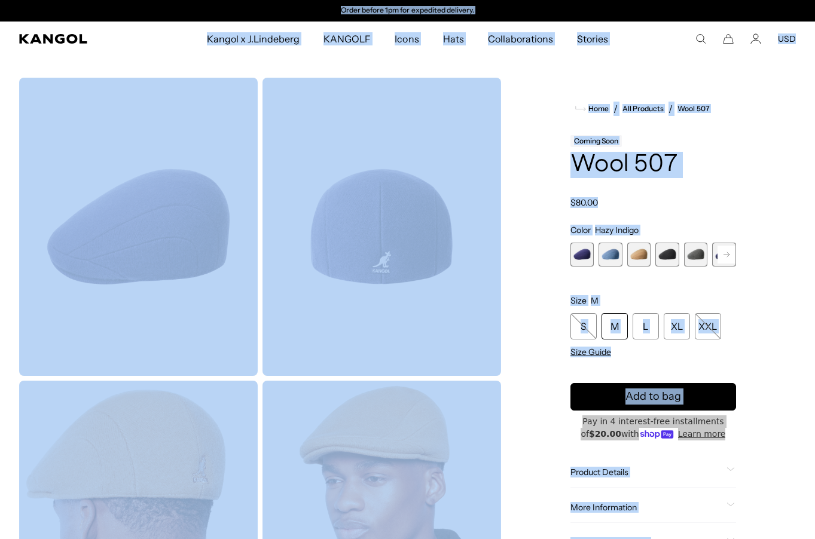
click at [660, 144] on div "Coming Soon" at bounding box center [653, 140] width 166 height 14
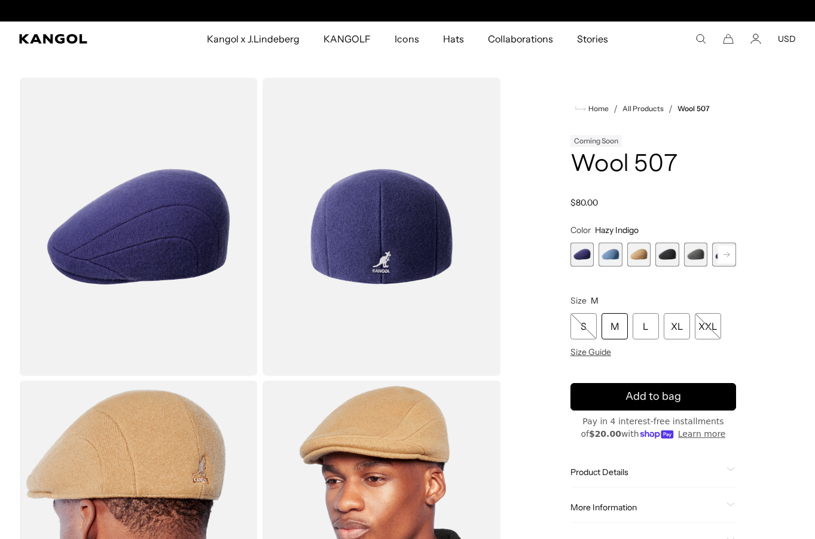
scroll to position [0, 0]
click at [533, 165] on div "Home / All Products / Wool 507 Coming Soon Wool 507 Regular price $80.00 Regula…" at bounding box center [653, 378] width 285 height 601
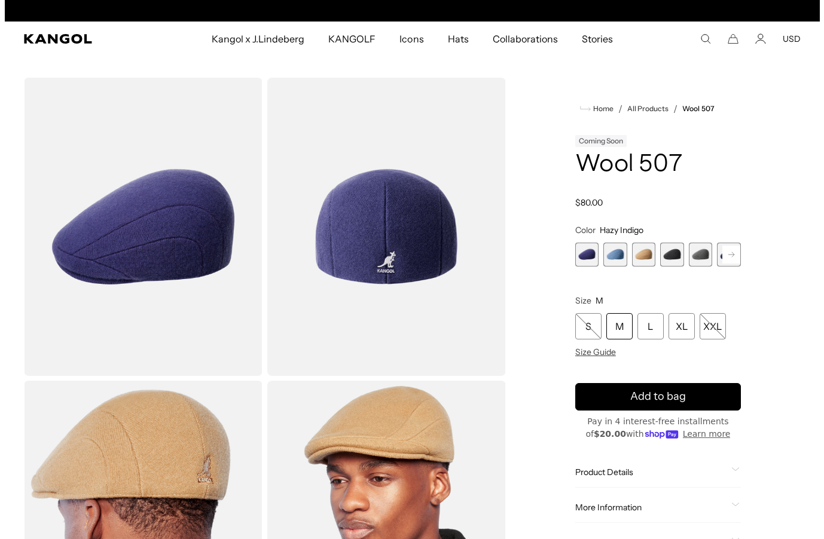
scroll to position [0, 246]
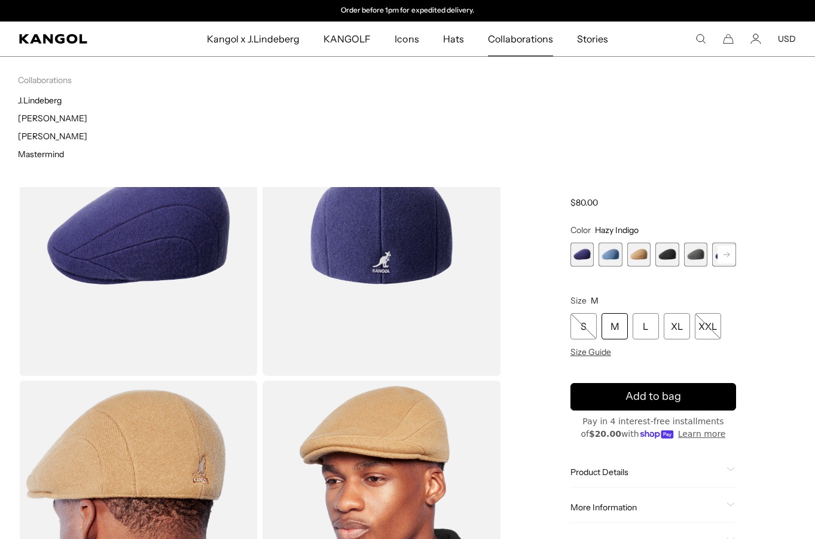
click at [506, 77] on div "Collaborations Collaborations J.Lindeberg Tadanori Yokoo Tristan Eaton Mastermi…" at bounding box center [407, 121] width 815 height 131
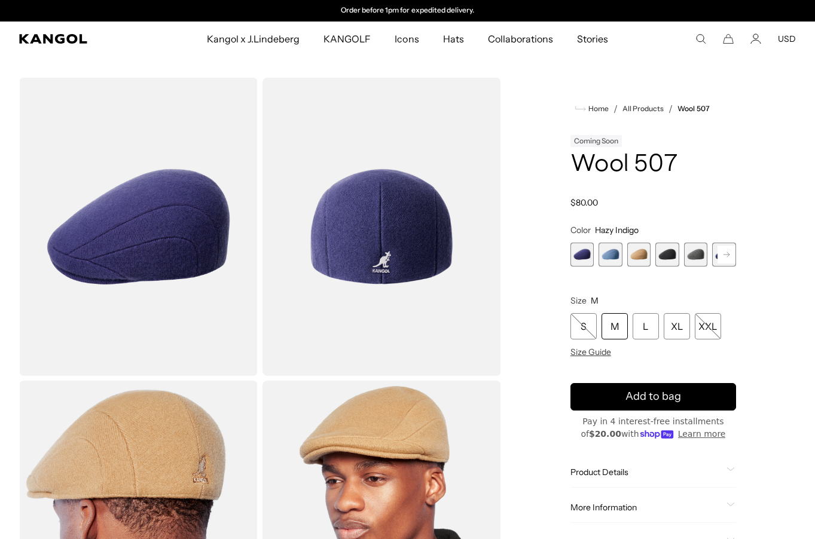
click at [699, 40] on icon "Search here" at bounding box center [700, 38] width 11 height 11
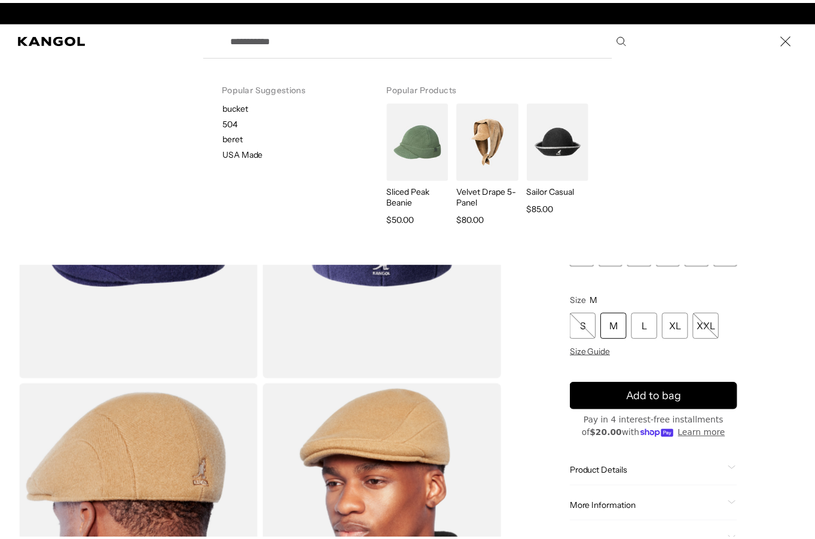
scroll to position [0, 0]
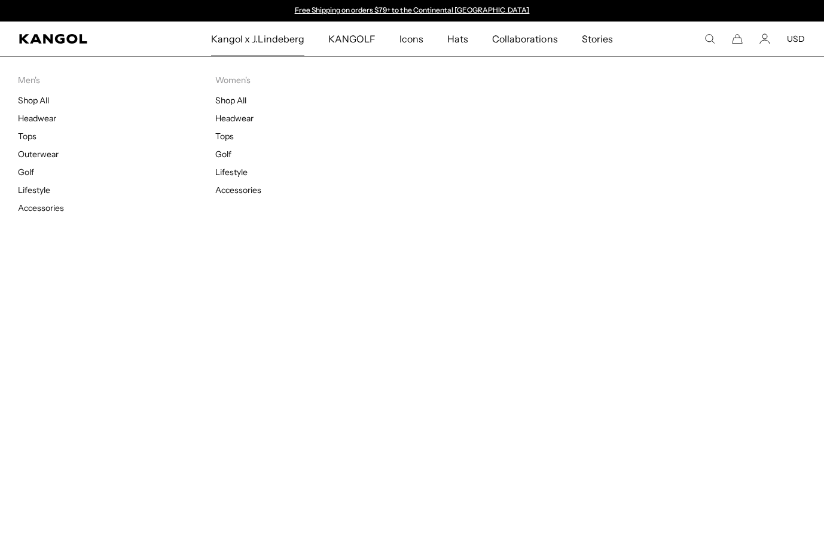
type input "*****"
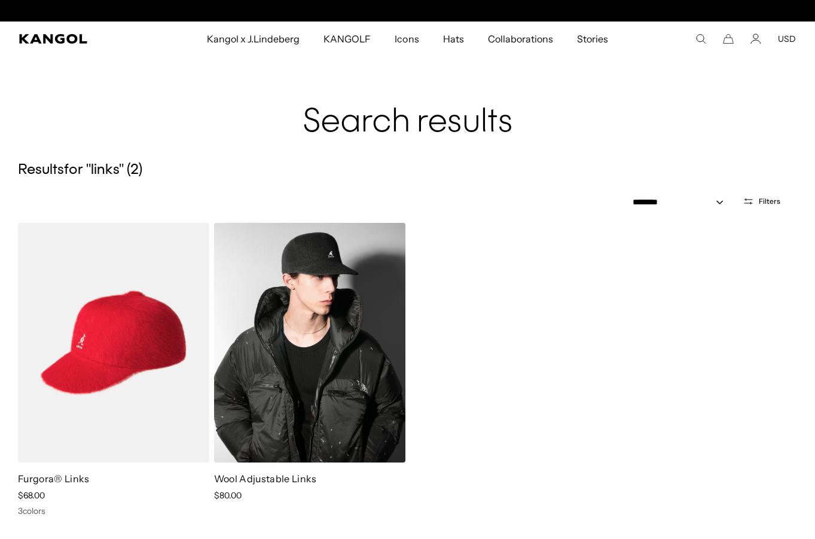
scroll to position [0, 246]
click at [291, 339] on img at bounding box center [309, 343] width 191 height 240
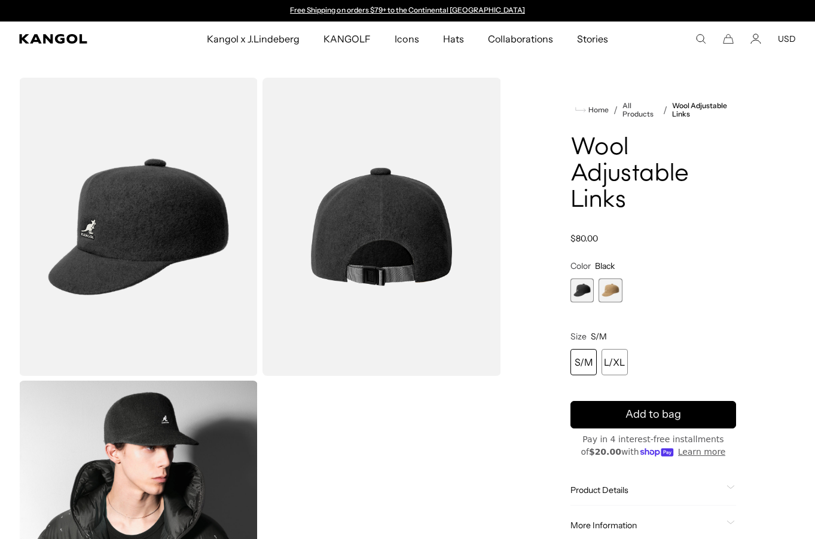
click at [288, 148] on img "Gallery Viewer" at bounding box center [382, 227] width 239 height 298
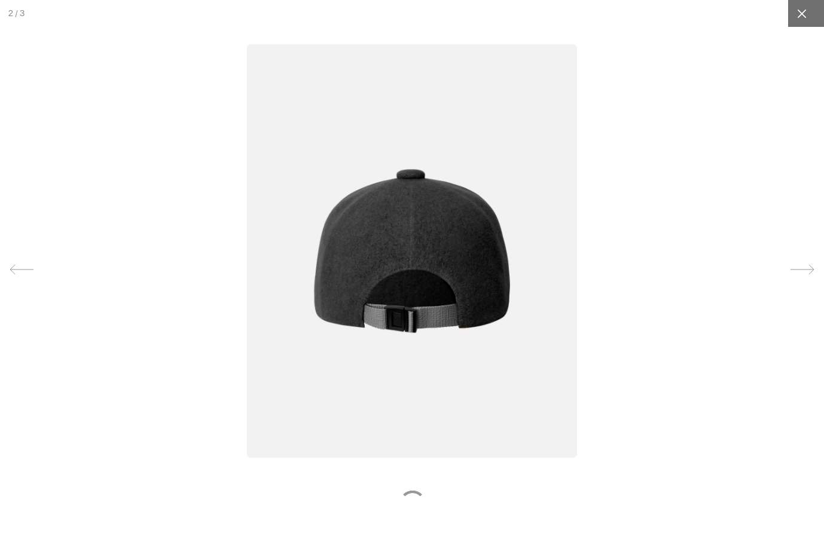
click at [797, 26] on div at bounding box center [801, 13] width 27 height 27
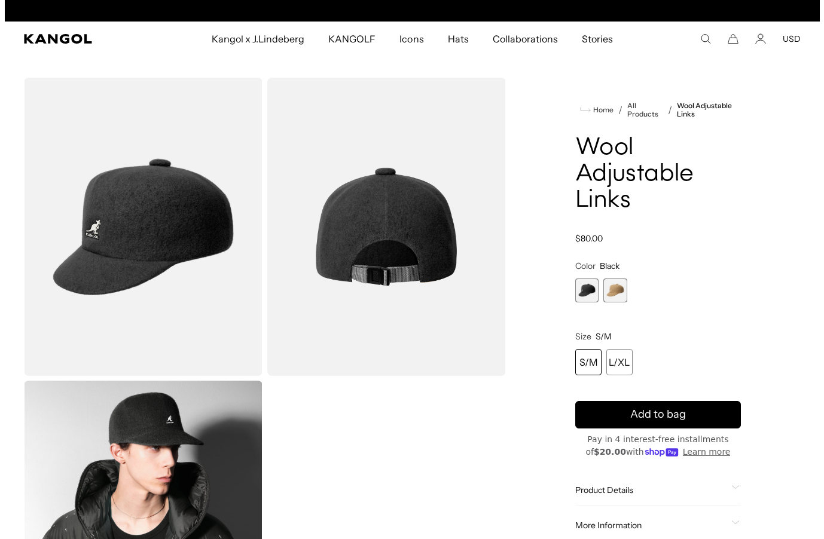
scroll to position [0, 246]
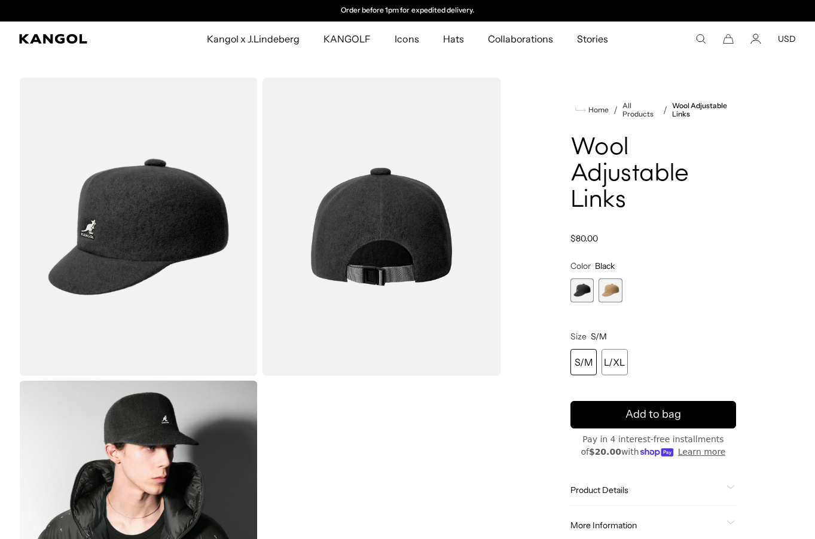
click at [698, 39] on icon "Search here" at bounding box center [700, 38] width 11 height 11
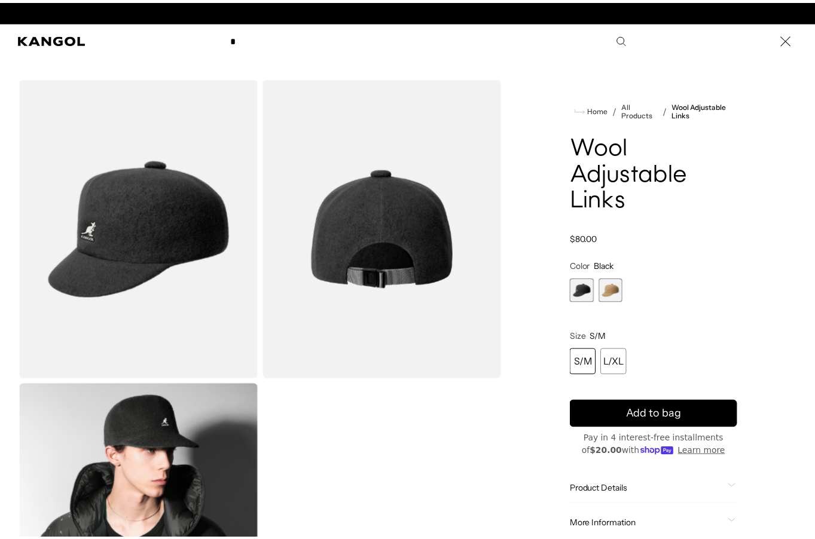
scroll to position [0, 0]
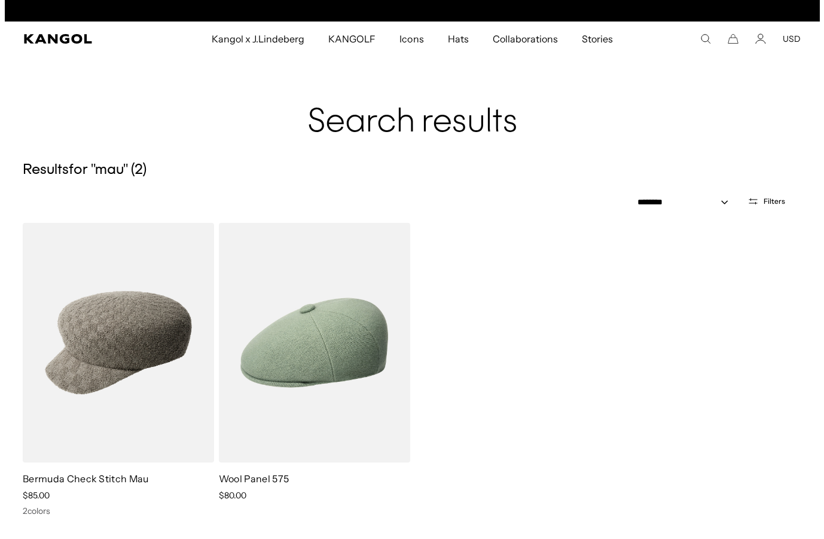
scroll to position [0, 246]
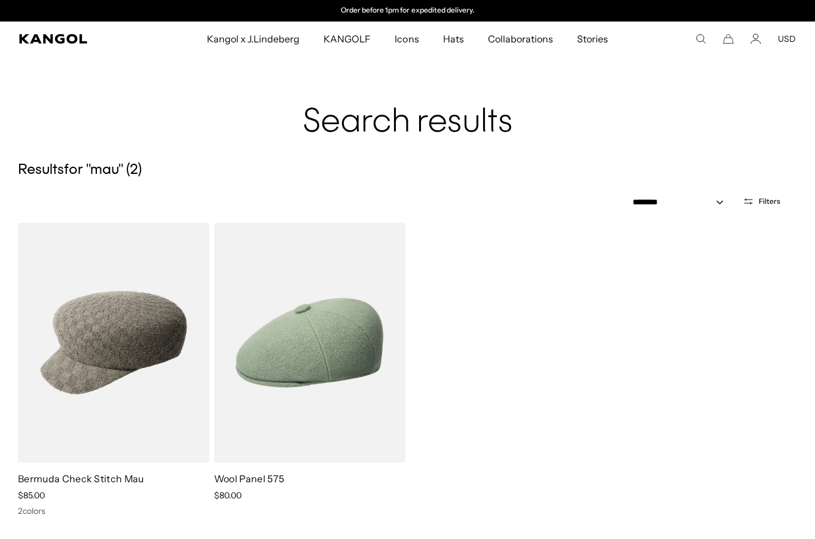
click at [566, 203] on div "**********" at bounding box center [407, 201] width 815 height 44
click at [698, 38] on icon "Search here" at bounding box center [700, 38] width 11 height 11
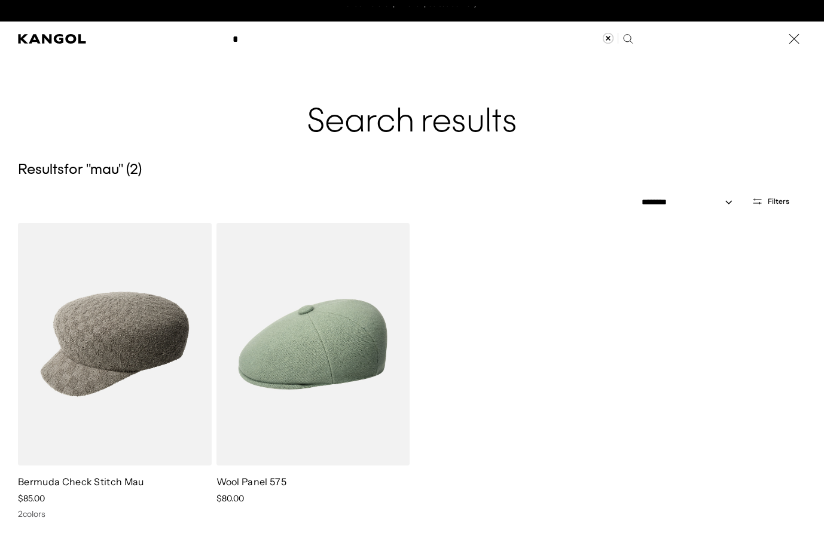
scroll to position [0, 0]
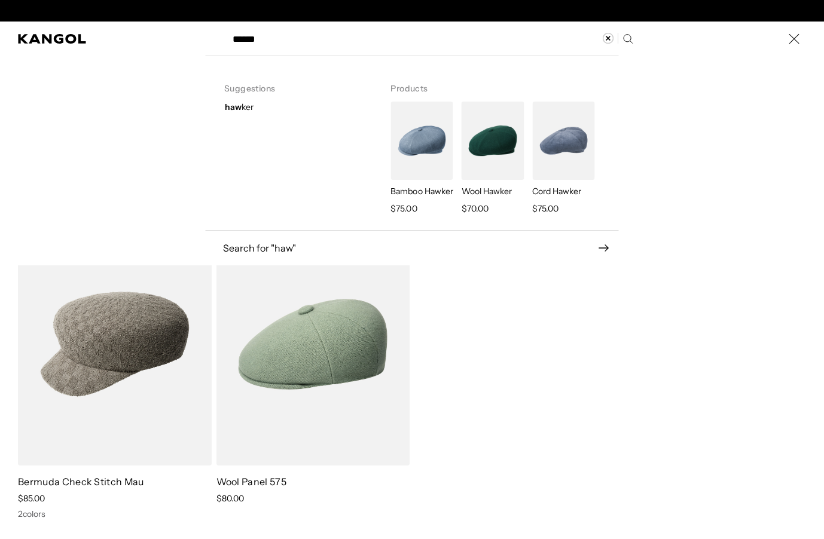
type input "******"
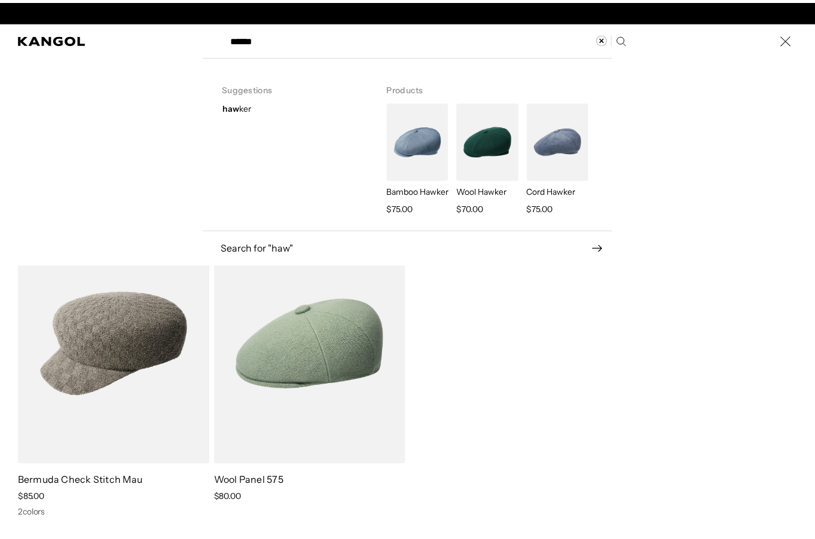
scroll to position [0, 246]
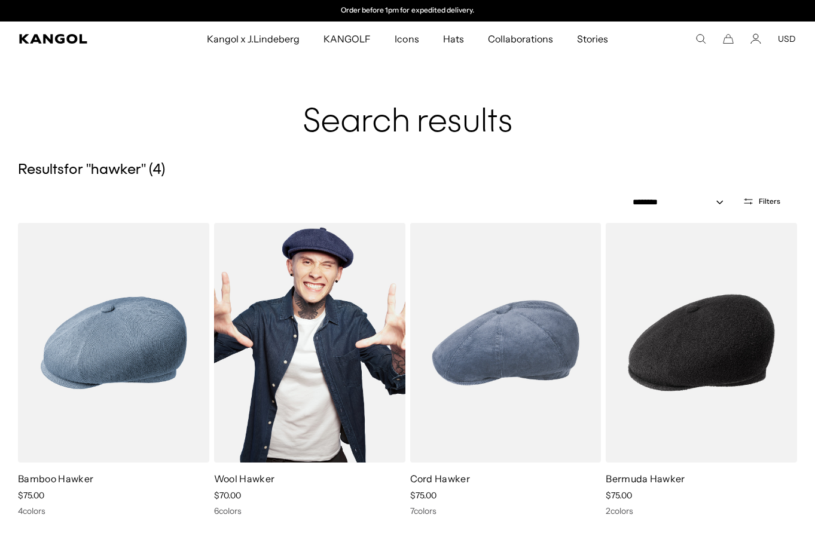
click at [371, 357] on img at bounding box center [309, 343] width 191 height 240
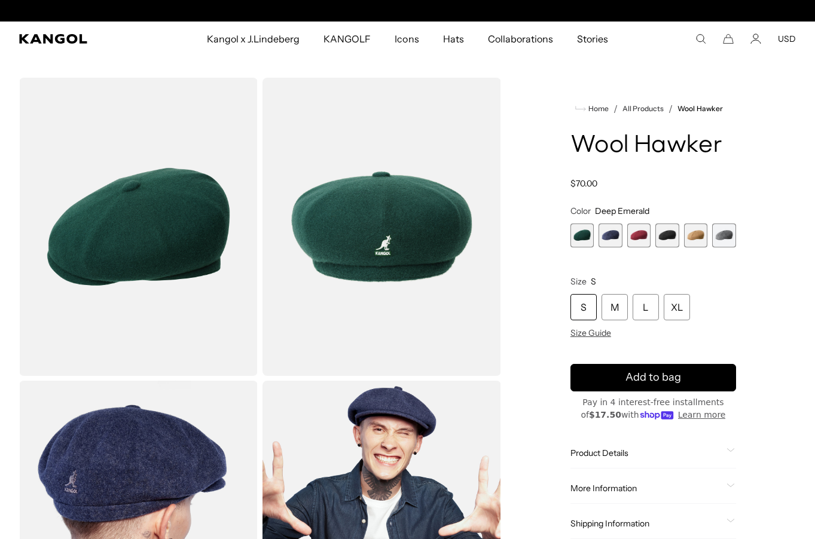
scroll to position [0, 246]
click at [502, 213] on div "Loading..." at bounding box center [407, 378] width 815 height 601
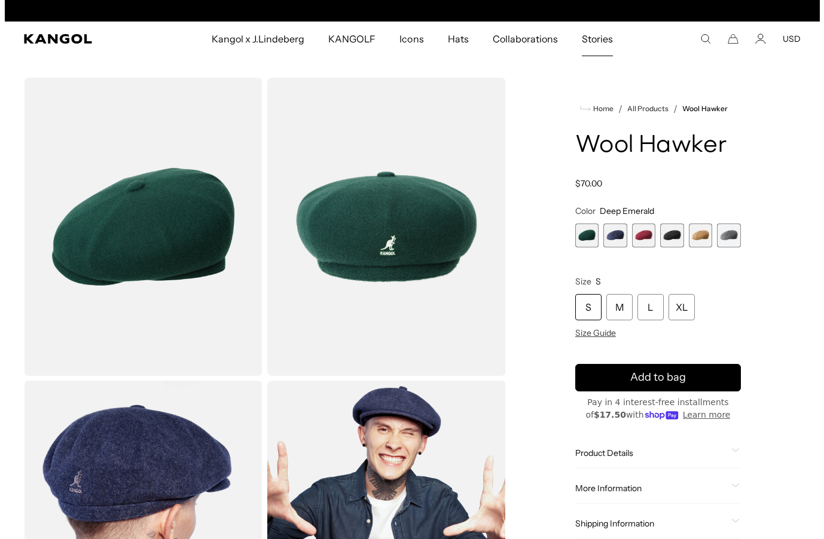
scroll to position [0, 0]
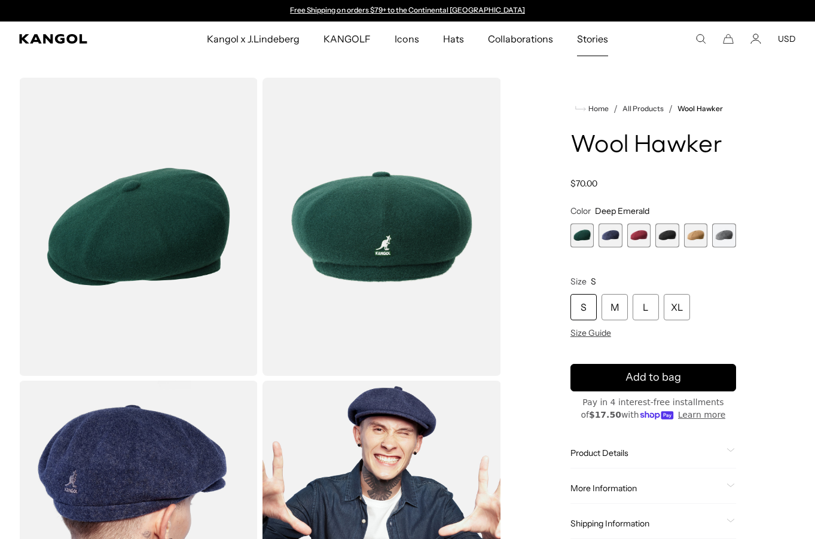
click at [508, 63] on section "Loading..." at bounding box center [407, 371] width 815 height 630
click at [701, 37] on icon "Search here" at bounding box center [700, 38] width 11 height 11
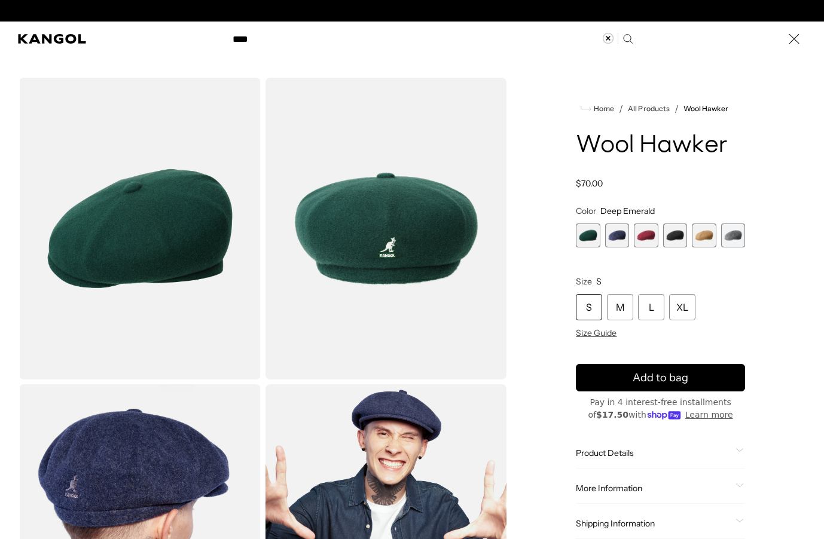
scroll to position [0, 246]
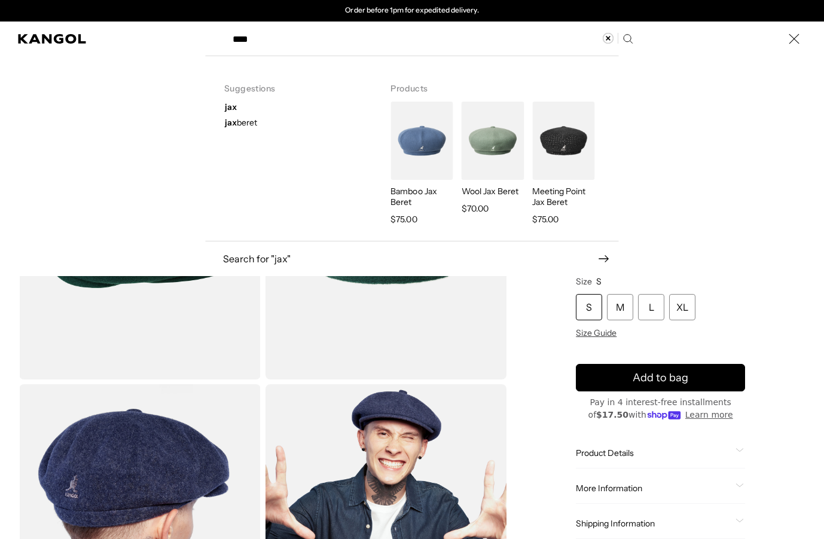
type input "***"
click at [506, 141] on img "Search here" at bounding box center [493, 141] width 62 height 78
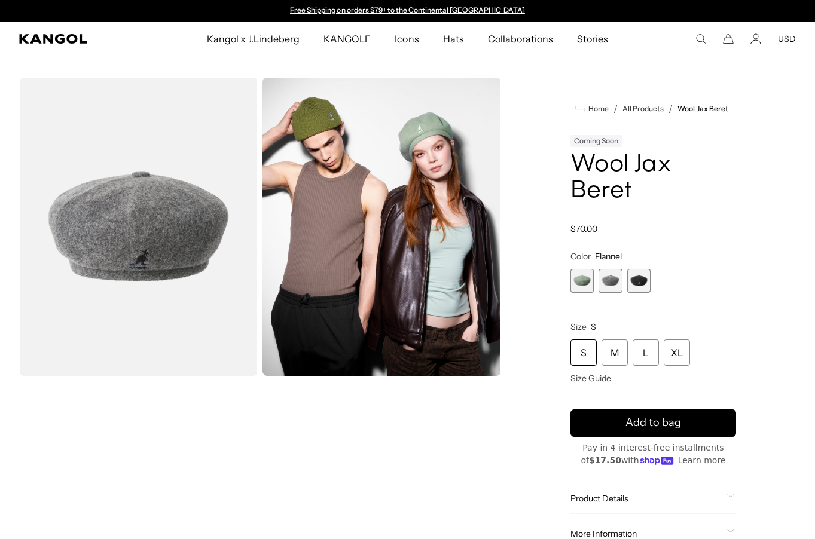
click at [585, 275] on span "1 of 3" at bounding box center [582, 281] width 24 height 24
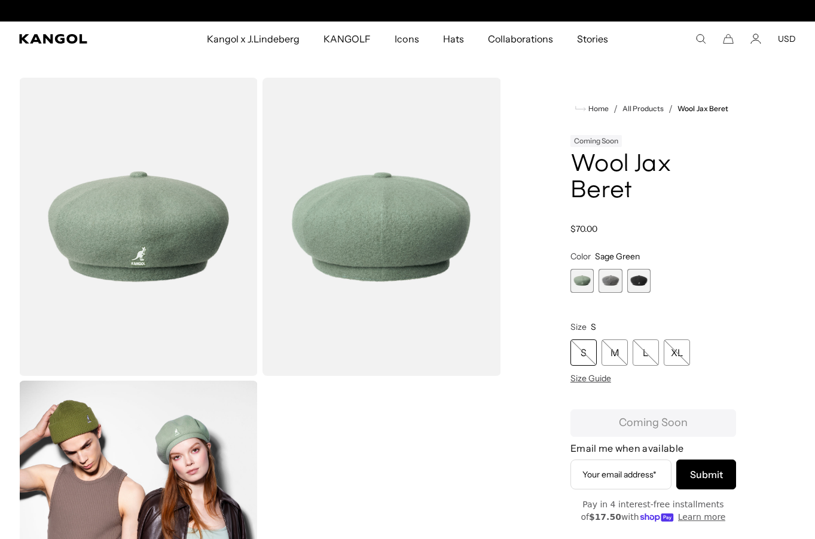
scroll to position [0, 246]
click at [524, 72] on section "Loading... Home / All Products / Wool Jax Beret Coming Soon Wool Jax Beret" at bounding box center [407, 371] width 815 height 630
click at [697, 38] on use "Search here" at bounding box center [701, 39] width 9 height 9
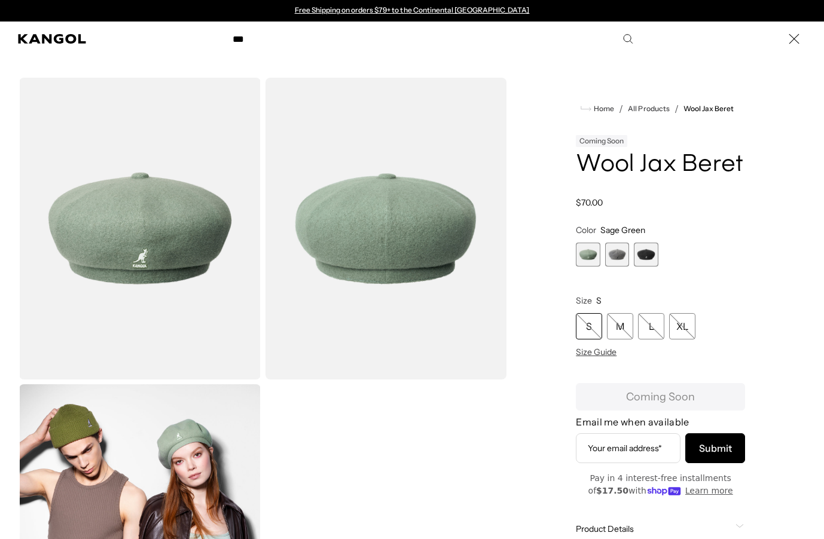
type input "***"
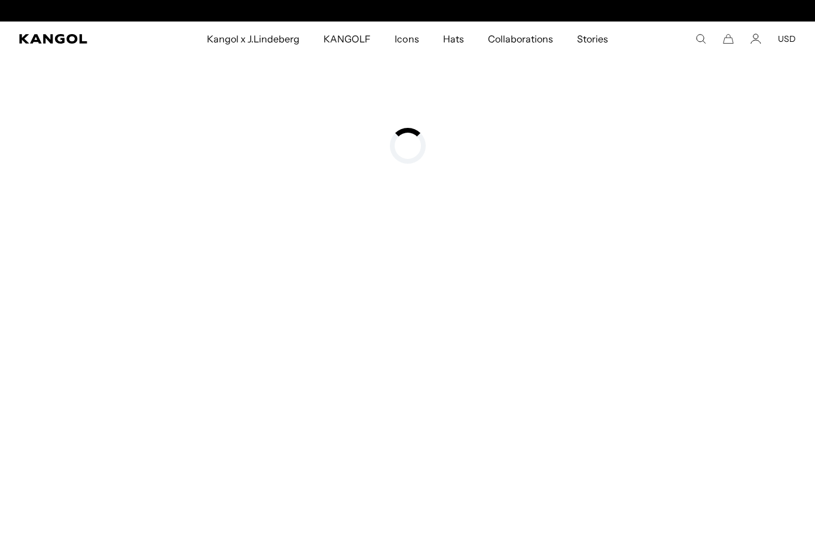
scroll to position [0, 246]
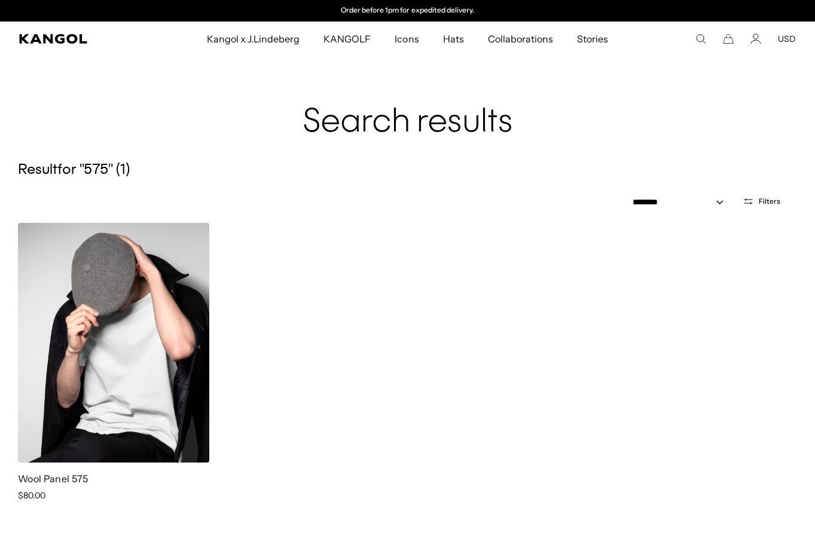
click at [159, 301] on img at bounding box center [113, 343] width 191 height 240
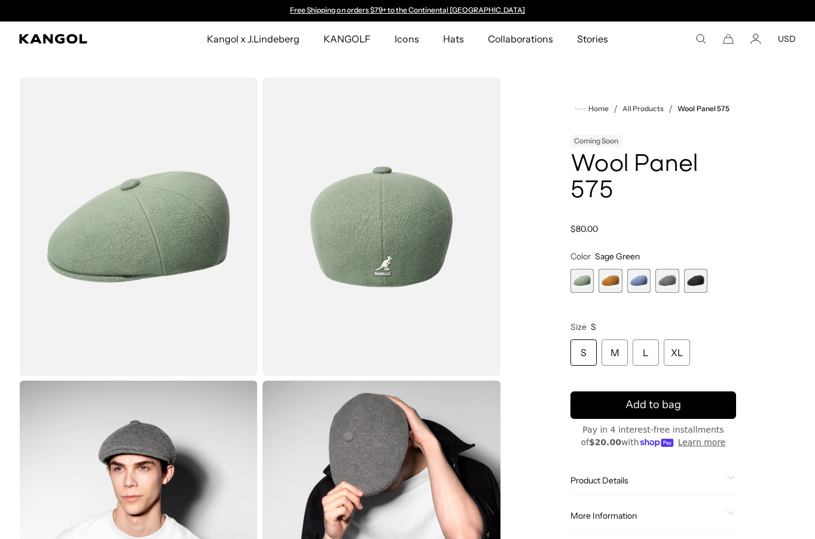
click at [692, 274] on span "5 of 5" at bounding box center [696, 281] width 24 height 24
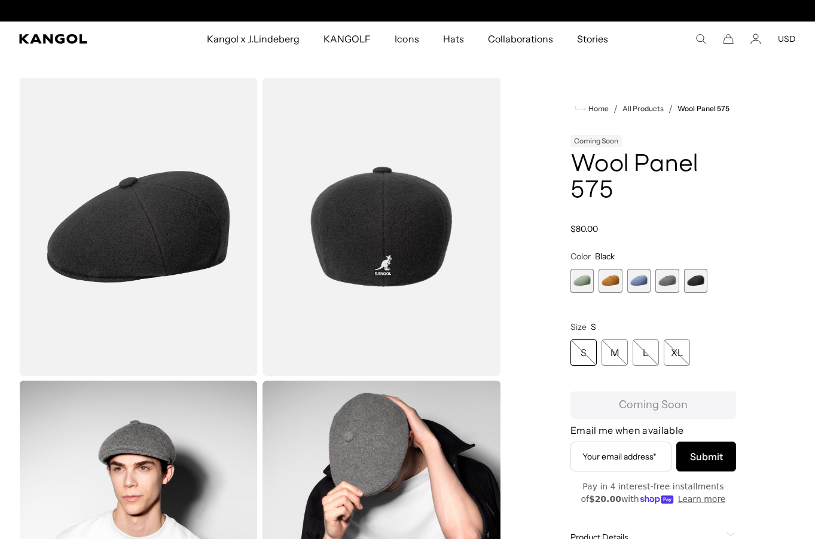
scroll to position [0, 246]
click at [561, 145] on div "Home / All Products / Wool Panel 575 Coming Soon Wool Panel 575 Regular price $…" at bounding box center [653, 378] width 285 height 601
click at [516, 186] on div "Home / All Products / Wool Panel 575 Coming Soon Wool Panel 575 Regular price $…" at bounding box center [653, 378] width 285 height 601
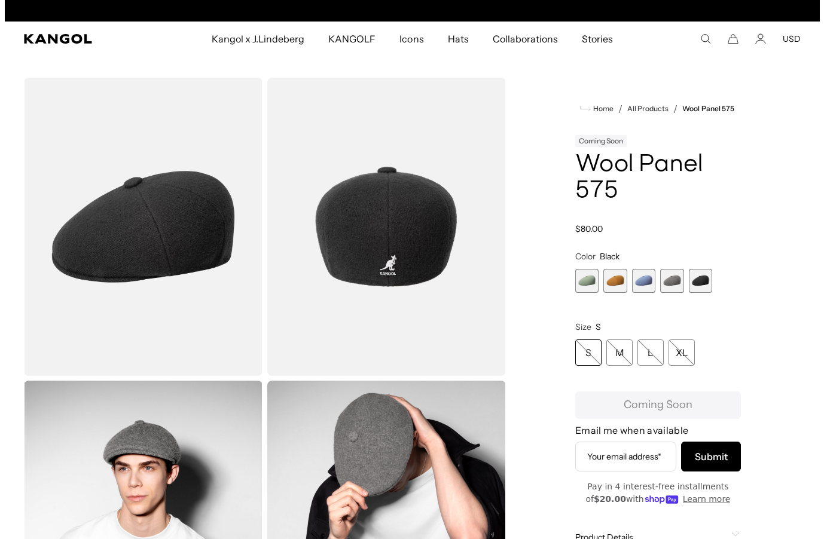
scroll to position [0, 0]
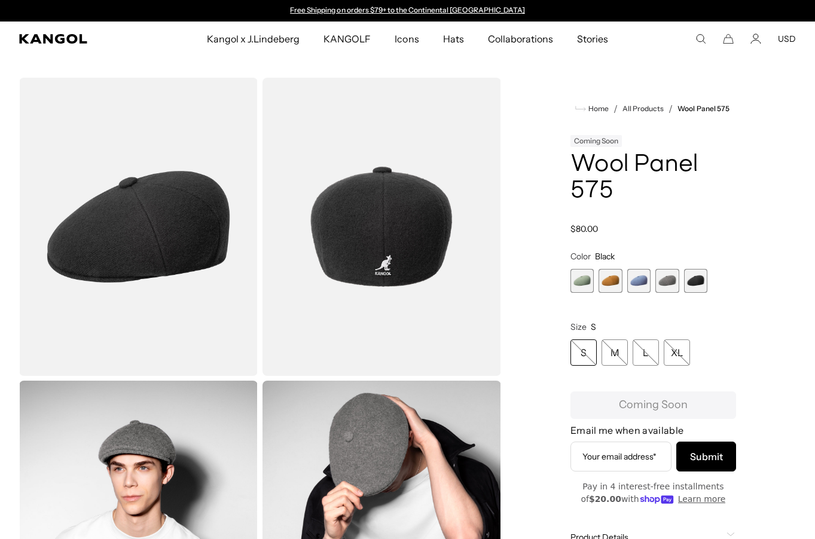
click at [701, 40] on icon "Search here" at bounding box center [700, 38] width 11 height 11
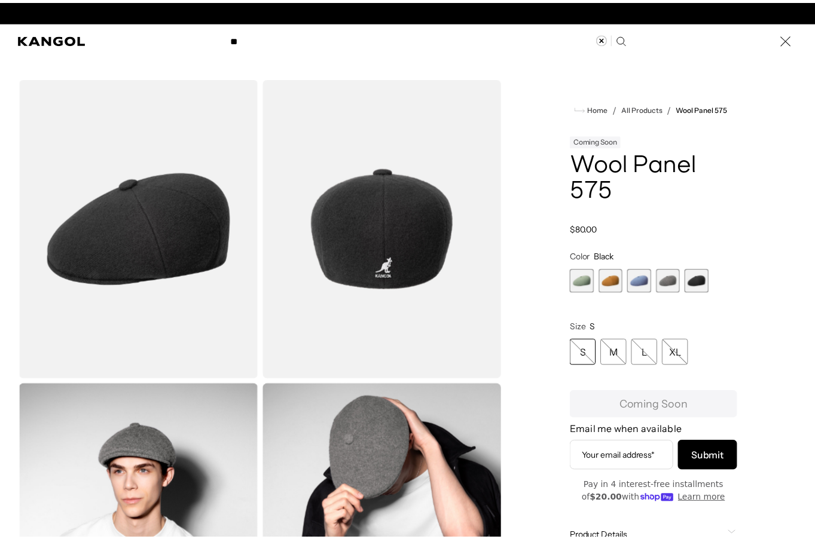
scroll to position [0, 246]
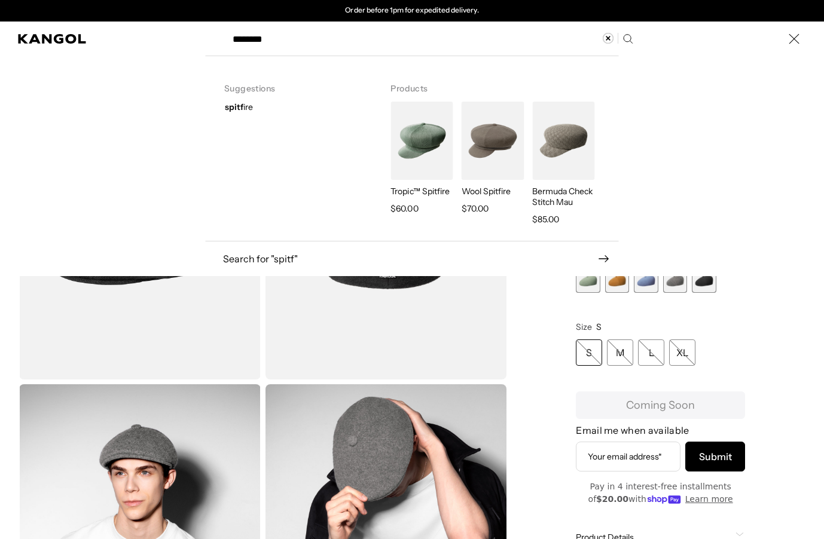
type input "********"
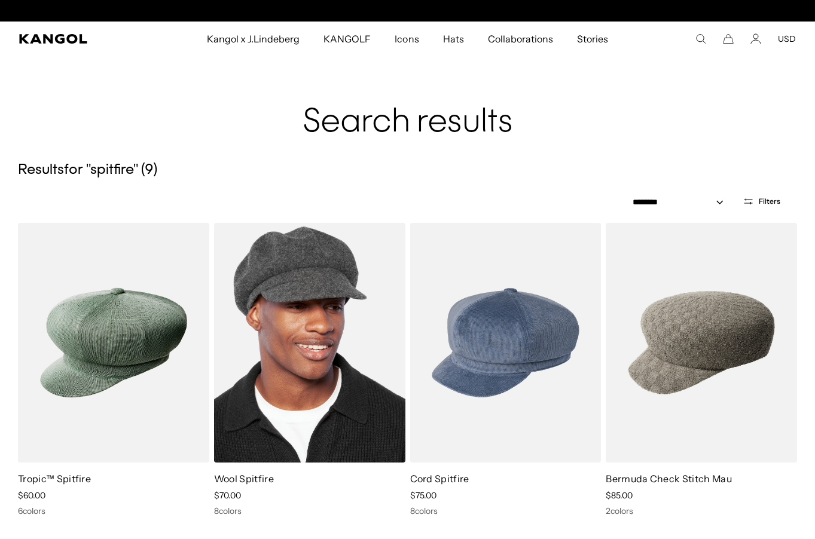
click at [346, 366] on img at bounding box center [309, 343] width 191 height 240
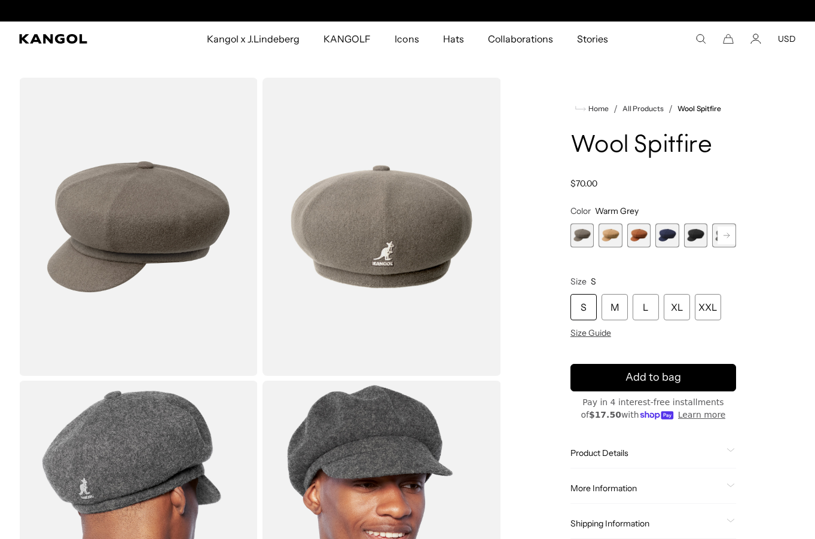
scroll to position [0, 246]
